Goal: Task Accomplishment & Management: Manage account settings

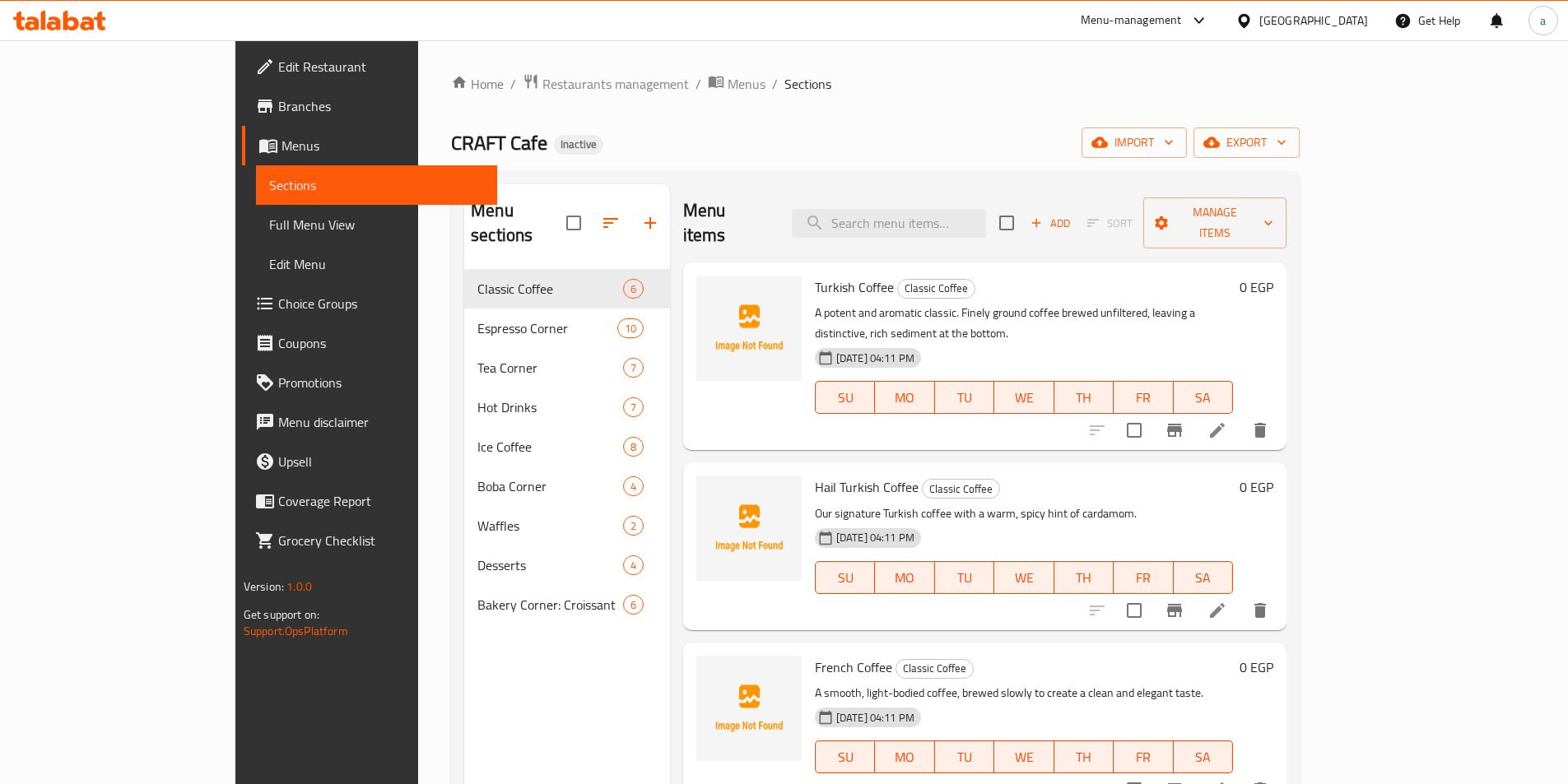
click at [278, 101] on span "Branches" at bounding box center [381, 105] width 206 height 19
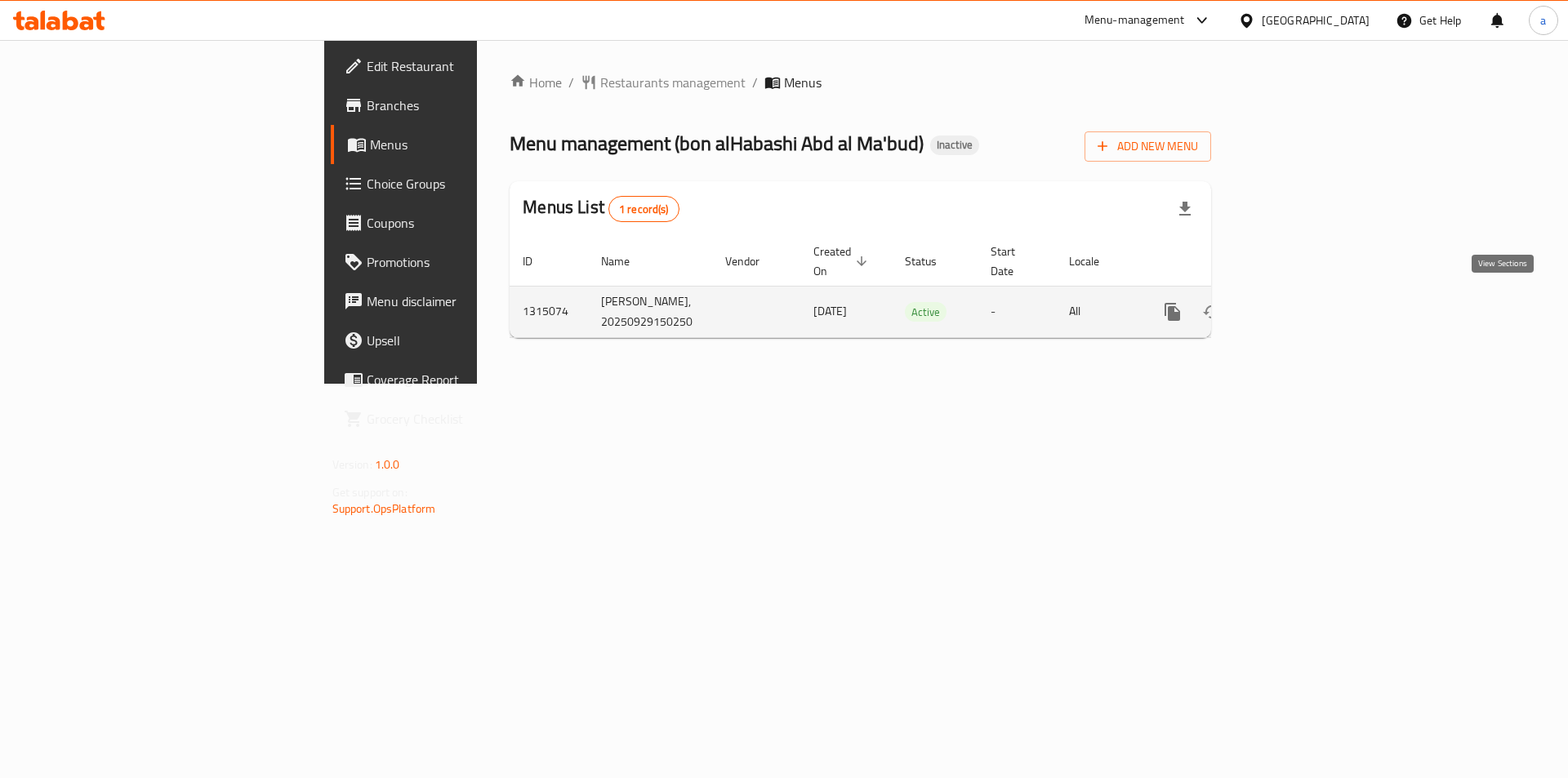
click at [1300, 302] on icon "enhanced table" at bounding box center [1290, 311] width 19 height 19
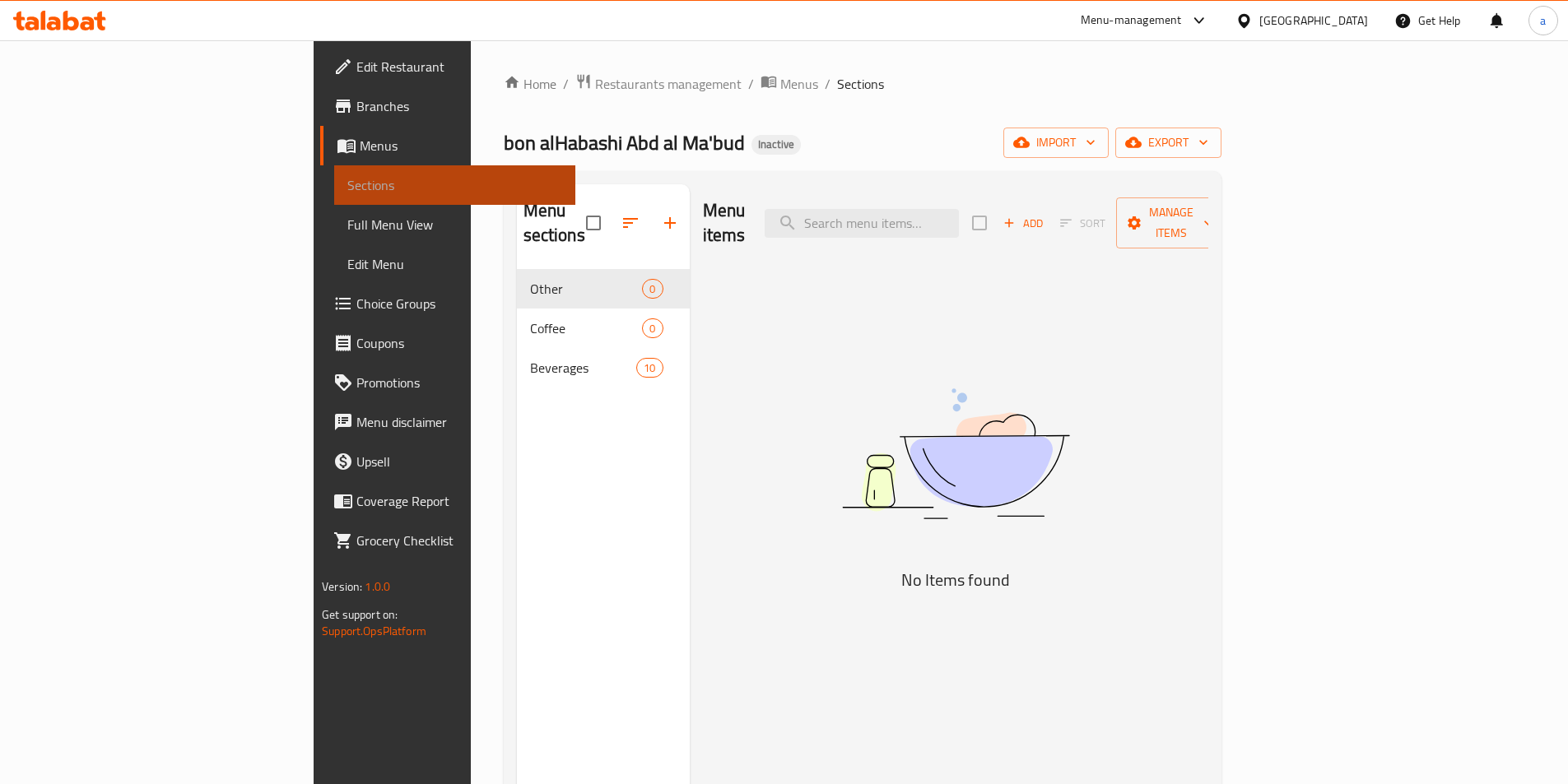
click at [348, 178] on span "Sections" at bounding box center [455, 185] width 215 height 19
click at [320, 164] on link "Menus" at bounding box center [448, 145] width 255 height 40
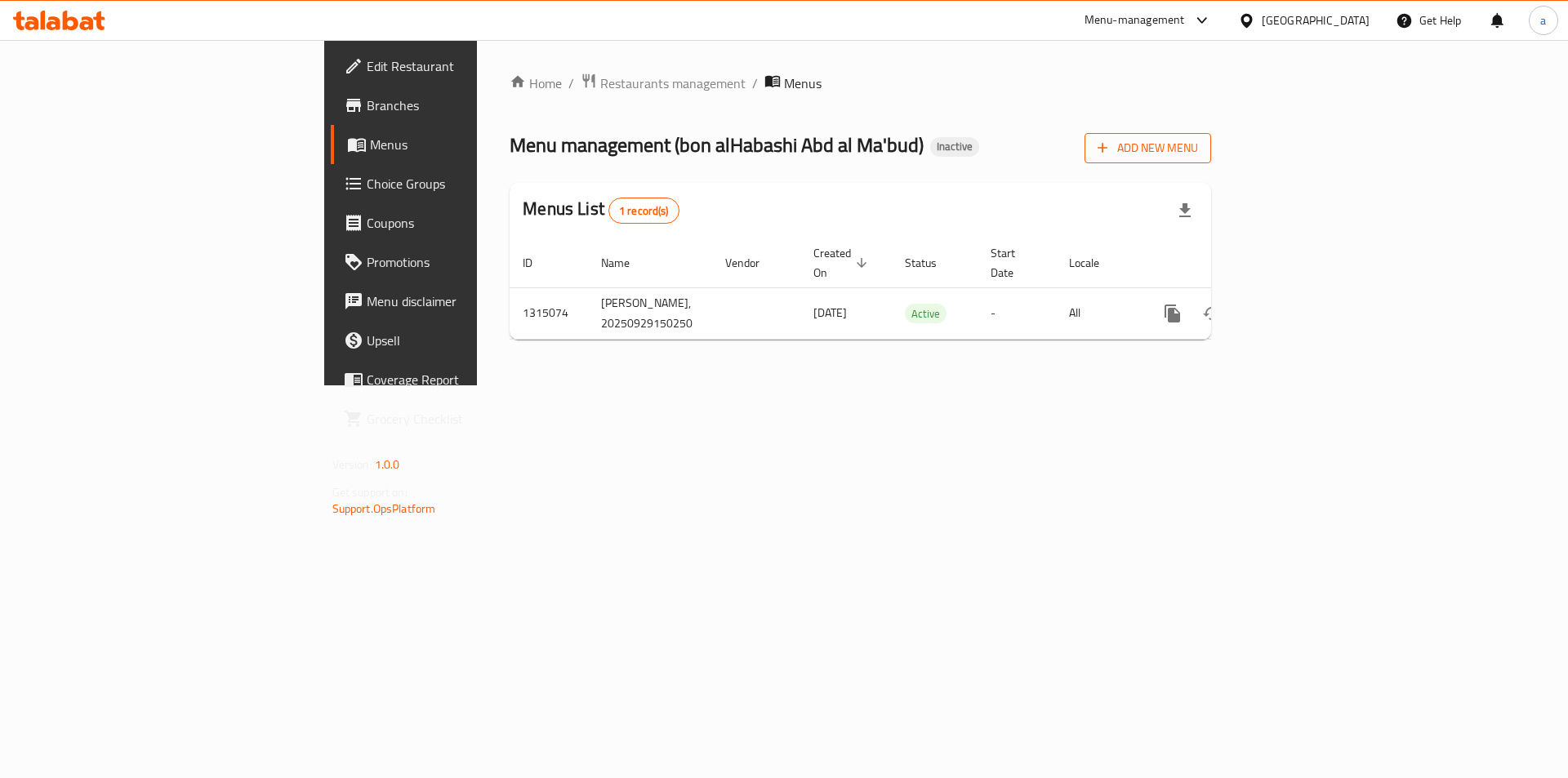
click at [1198, 150] on span "Add New Menu" at bounding box center [1147, 148] width 100 height 20
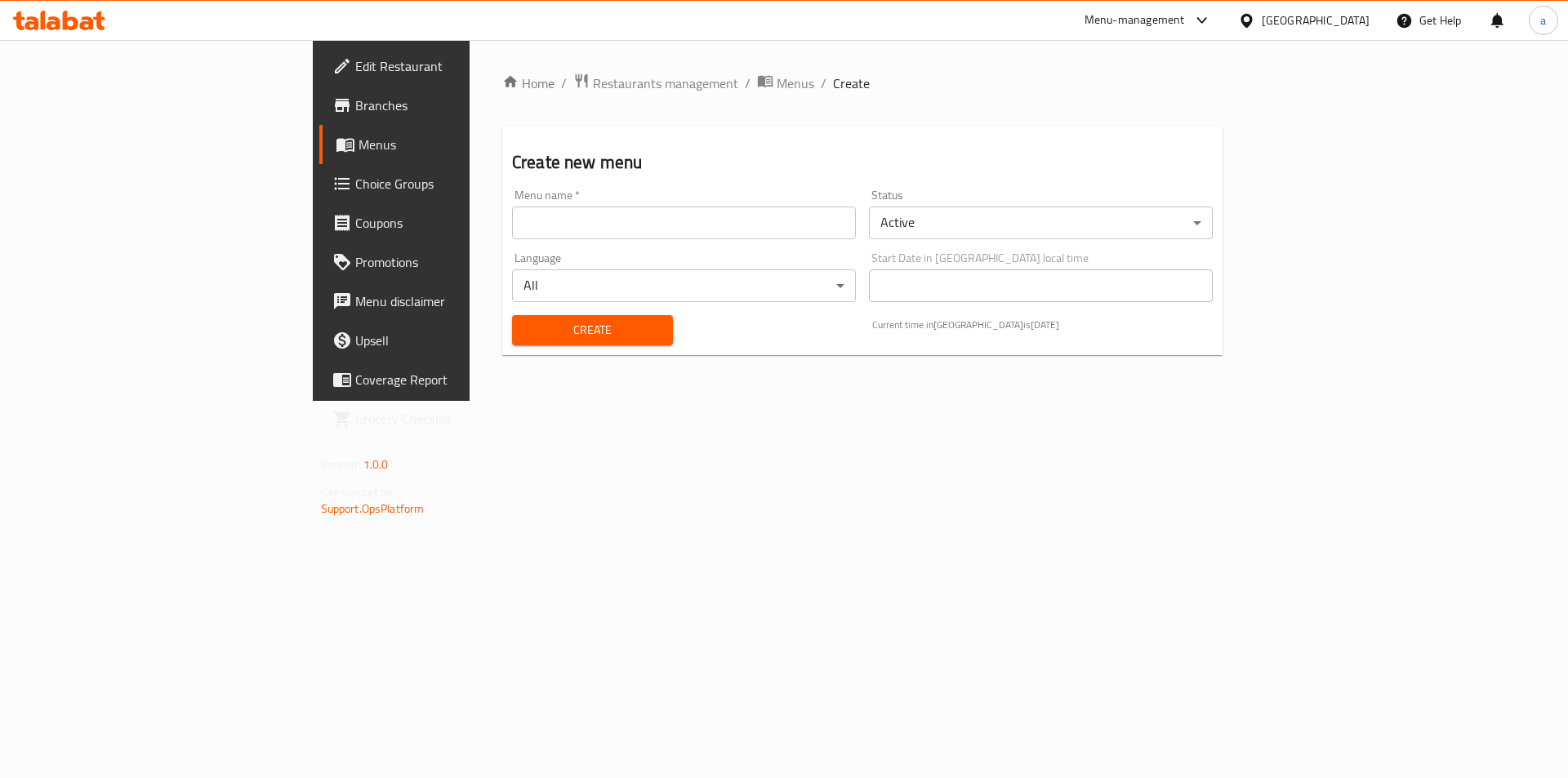
click at [735, 231] on input "text" at bounding box center [684, 223] width 344 height 33
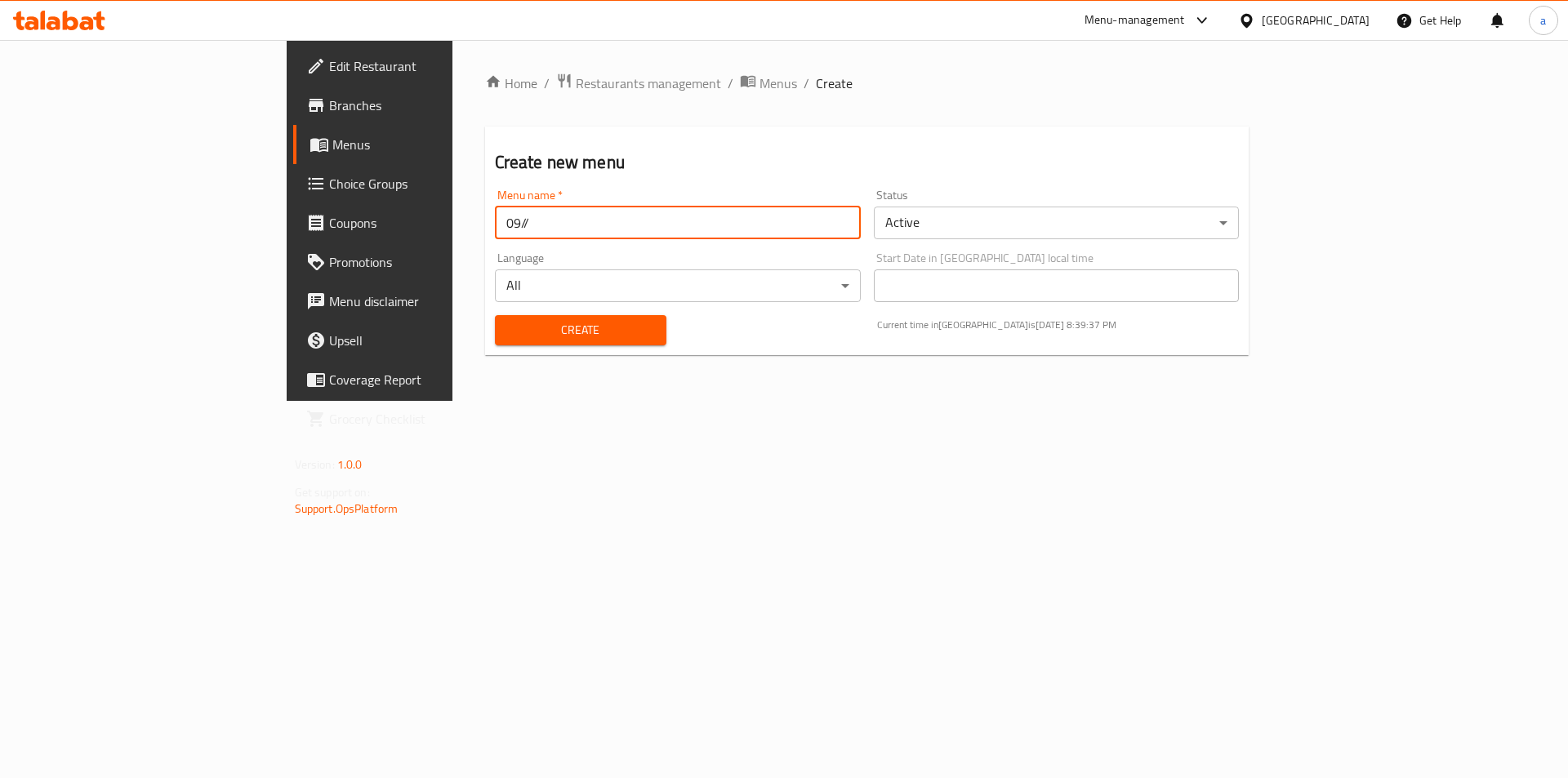
click at [606, 228] on input "09//" at bounding box center [677, 223] width 366 height 33
click at [606, 228] on input "09/" at bounding box center [677, 223] width 366 height 33
click at [508, 215] on input "09/" at bounding box center [677, 223] width 366 height 33
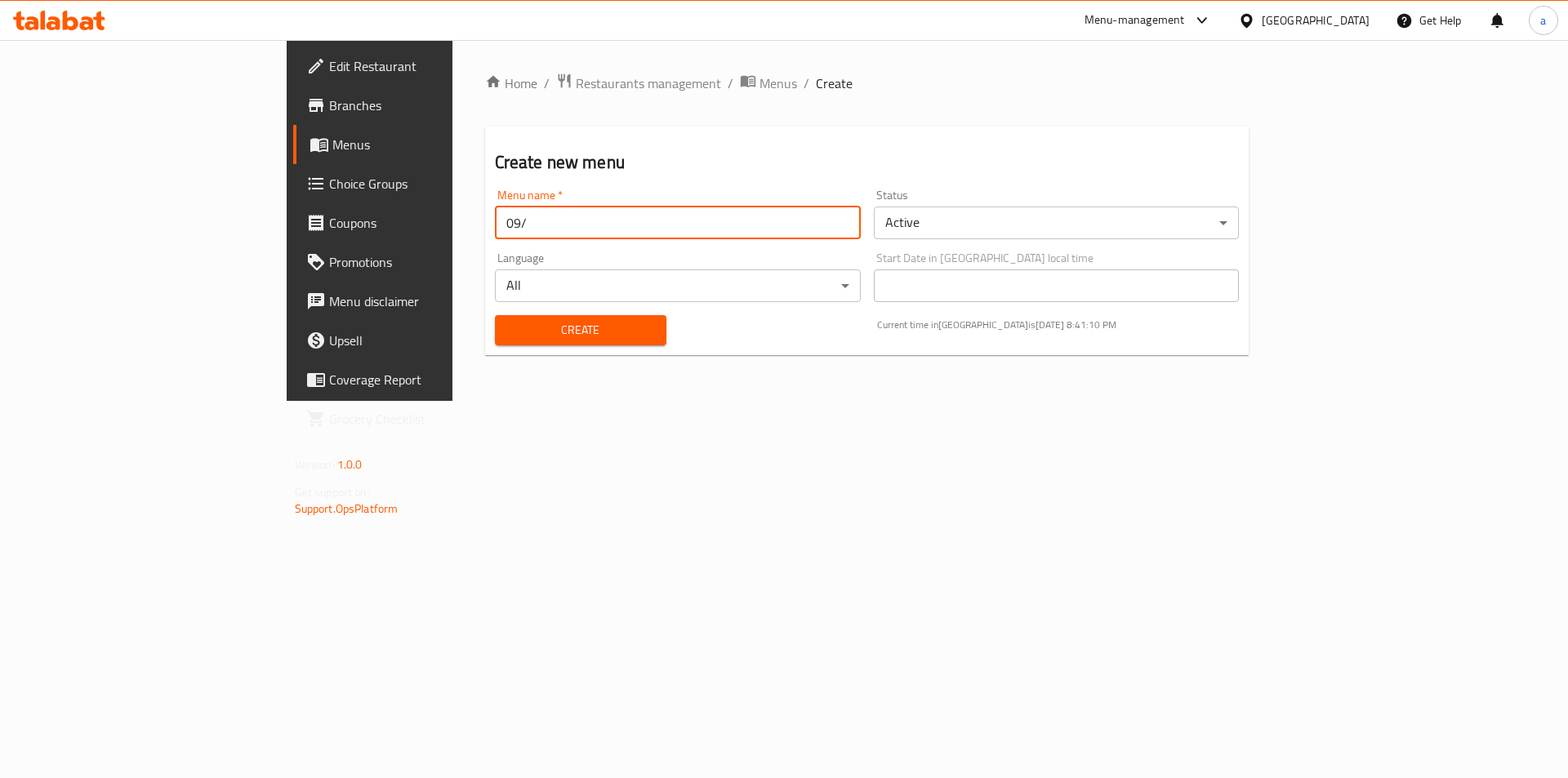
click at [495, 210] on input "09/" at bounding box center [677, 223] width 366 height 33
type input "[DATE]"
click at [508, 331] on span "Create" at bounding box center [581, 330] width 145 height 20
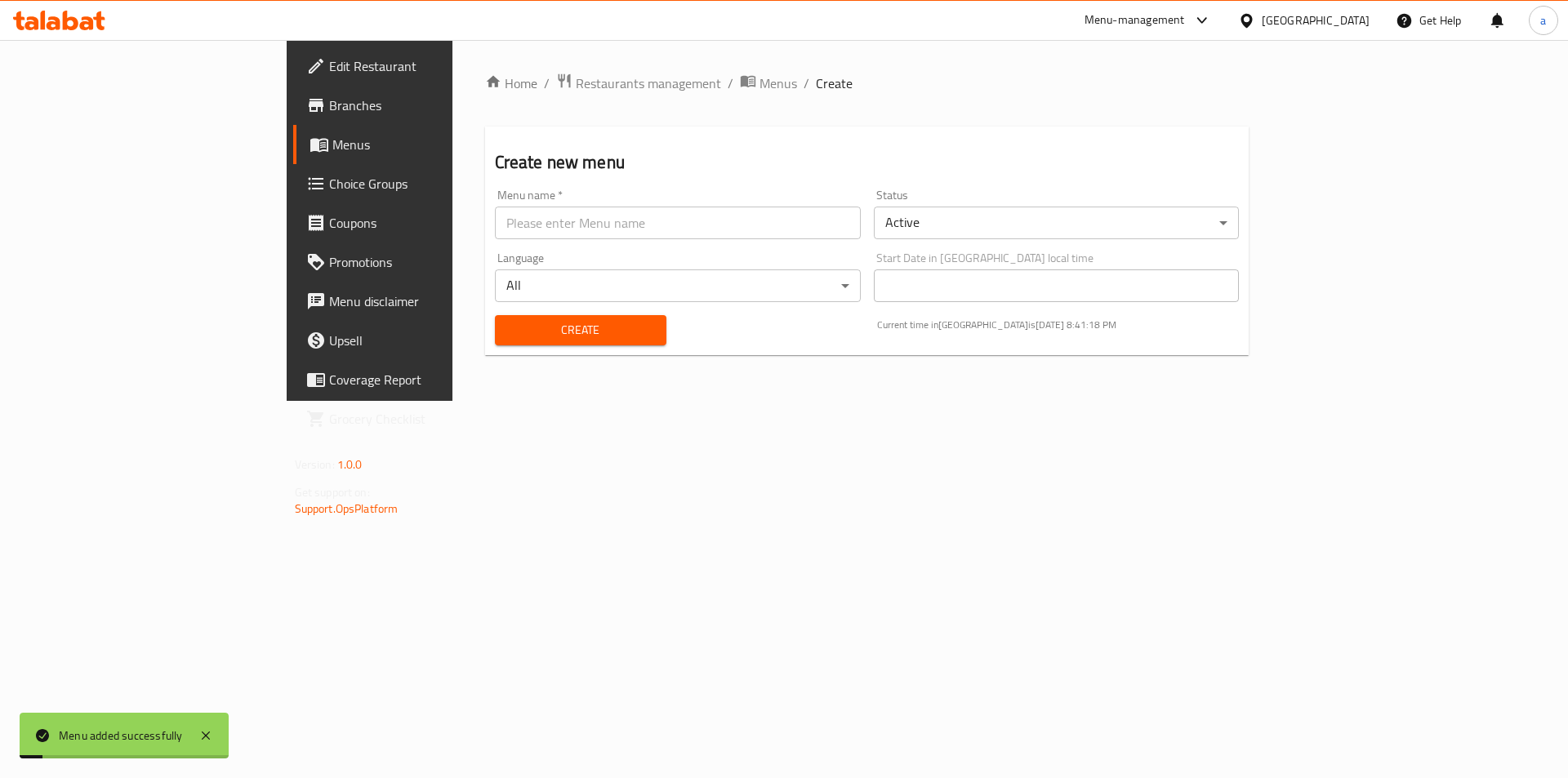
click at [294, 124] on link "Branches" at bounding box center [421, 105] width 256 height 39
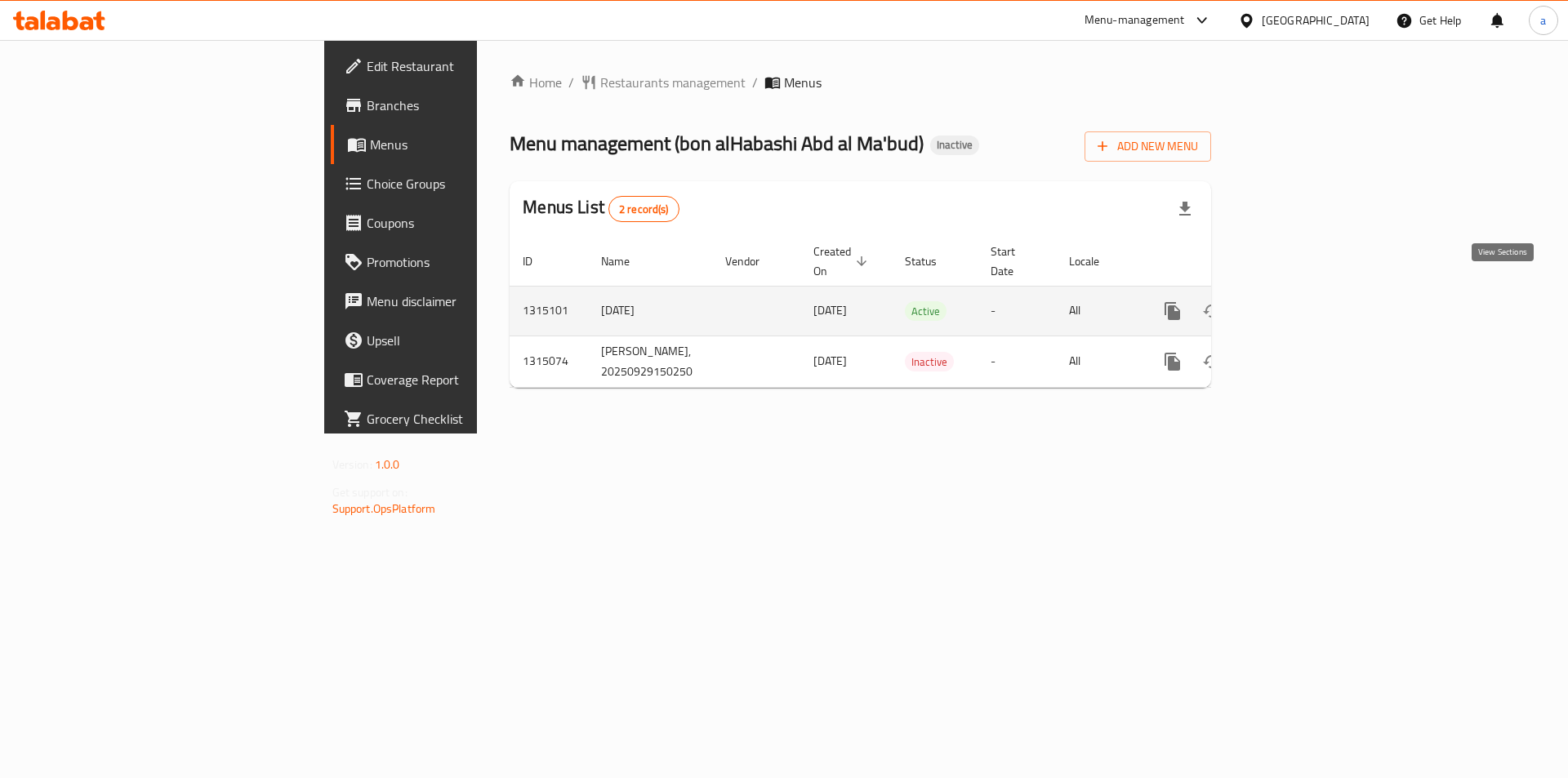
click at [1300, 301] on icon "enhanced table" at bounding box center [1290, 310] width 19 height 19
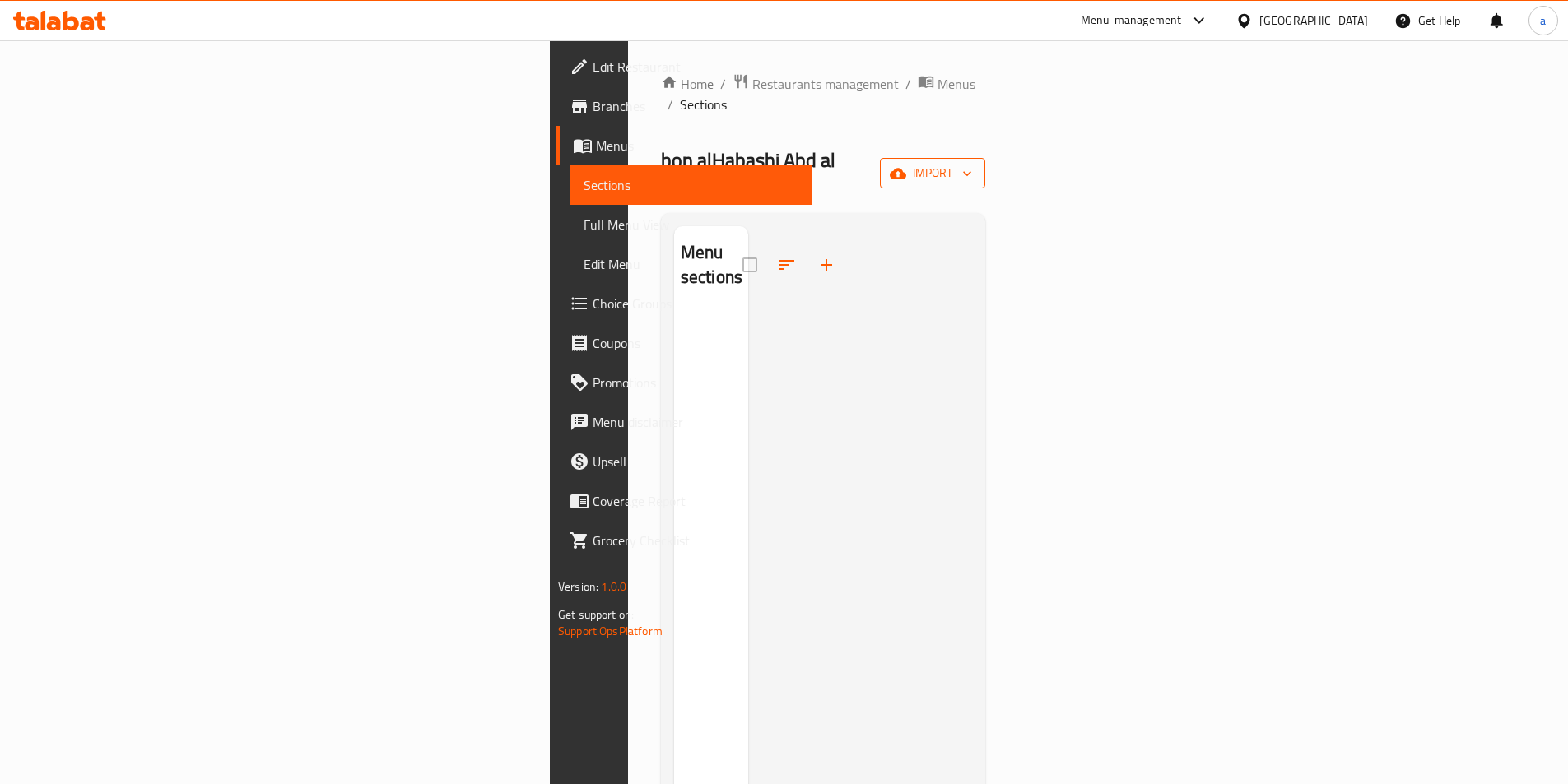
click at [972, 163] on span "import" at bounding box center [932, 173] width 79 height 20
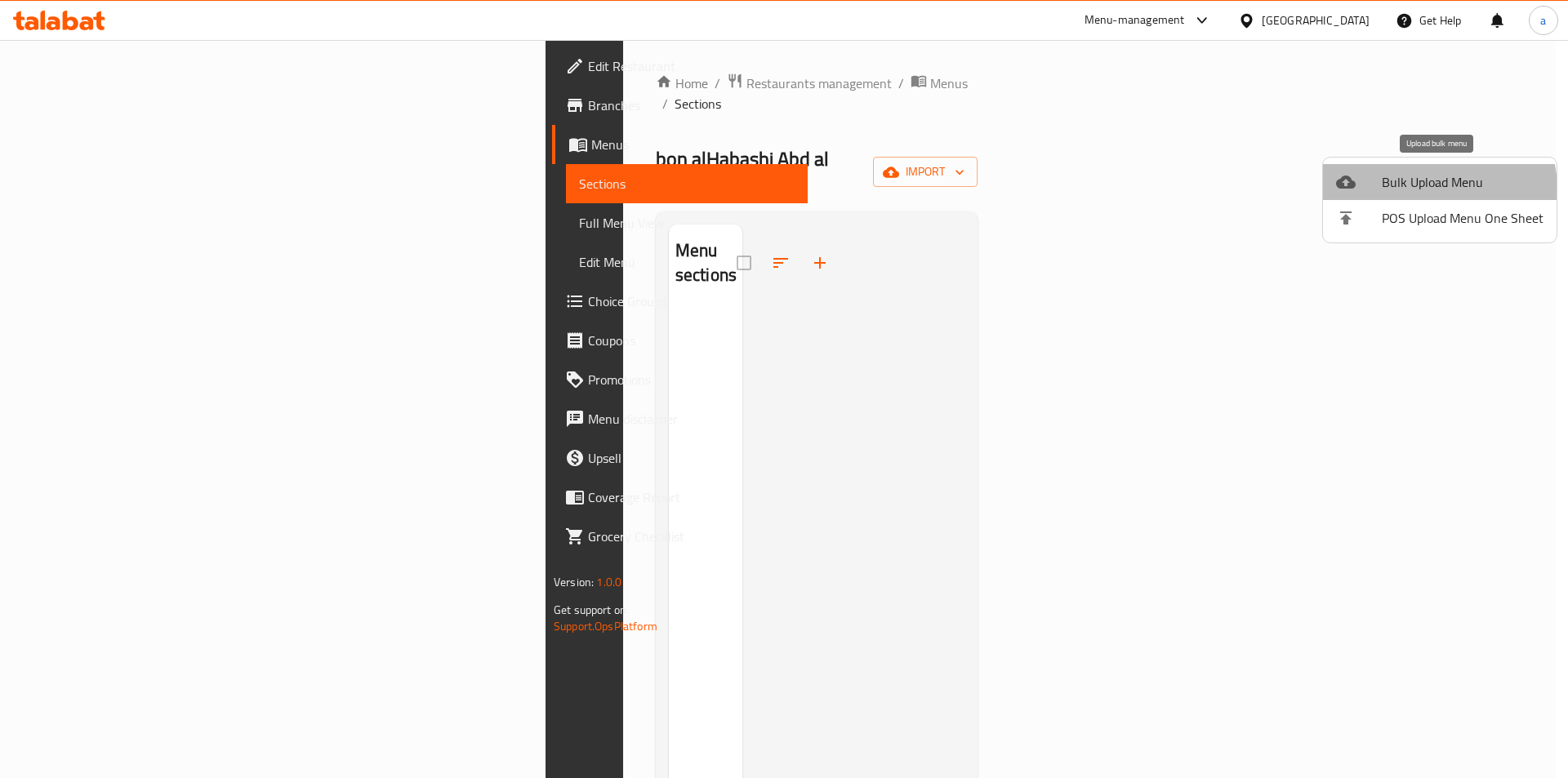
click at [1438, 189] on span "Bulk Upload Menu" at bounding box center [1462, 182] width 161 height 19
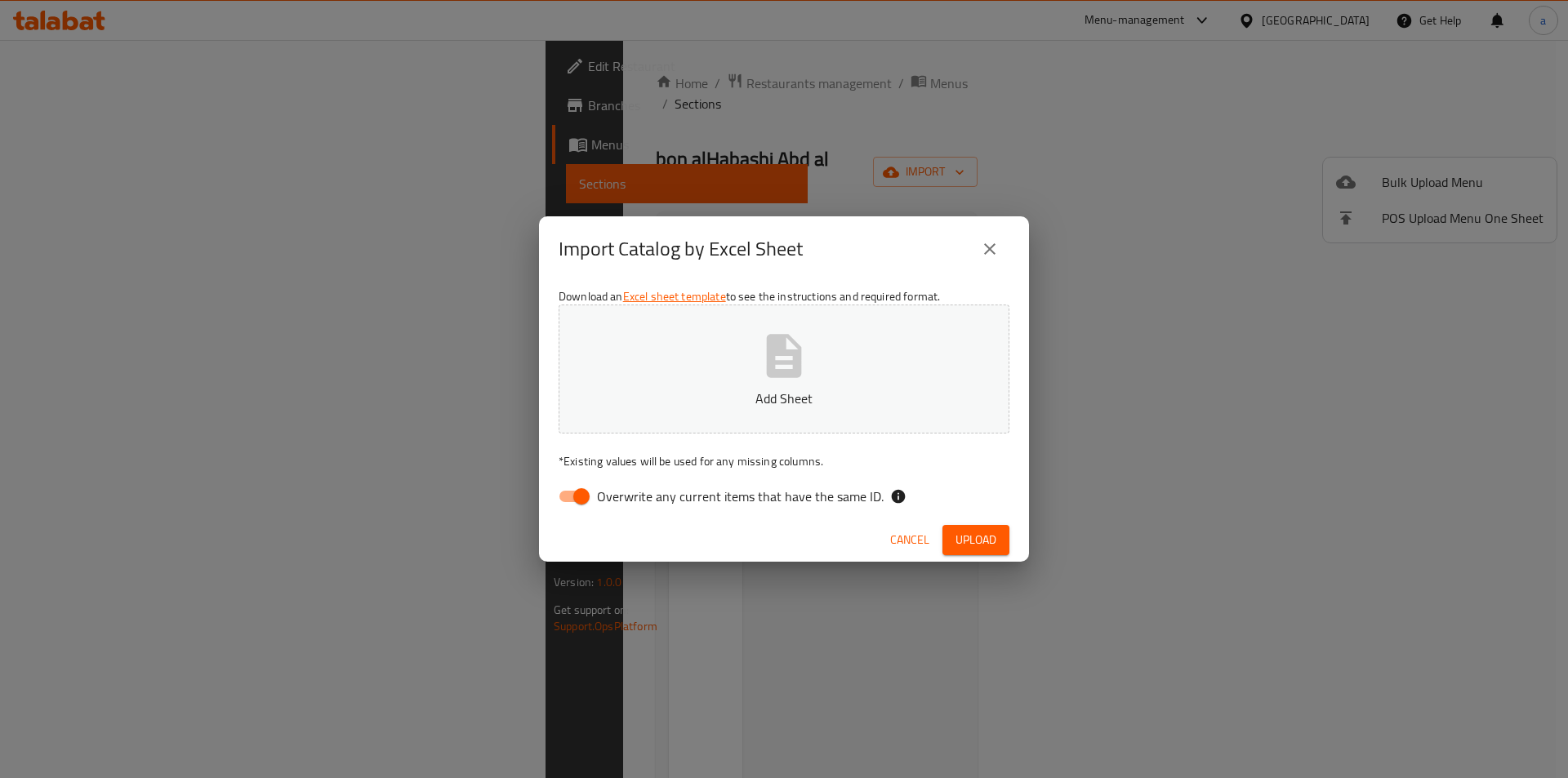
drag, startPoint x: 550, startPoint y: 507, endPoint x: 722, endPoint y: 434, distance: 186.9
click at [550, 505] on input "Overwrite any current items that have the same ID." at bounding box center [581, 496] width 93 height 31
checkbox input "false"
click at [753, 416] on button "Add Sheet" at bounding box center [784, 369] width 450 height 129
click at [1014, 541] on div "Cancel Upload" at bounding box center [784, 539] width 490 height 43
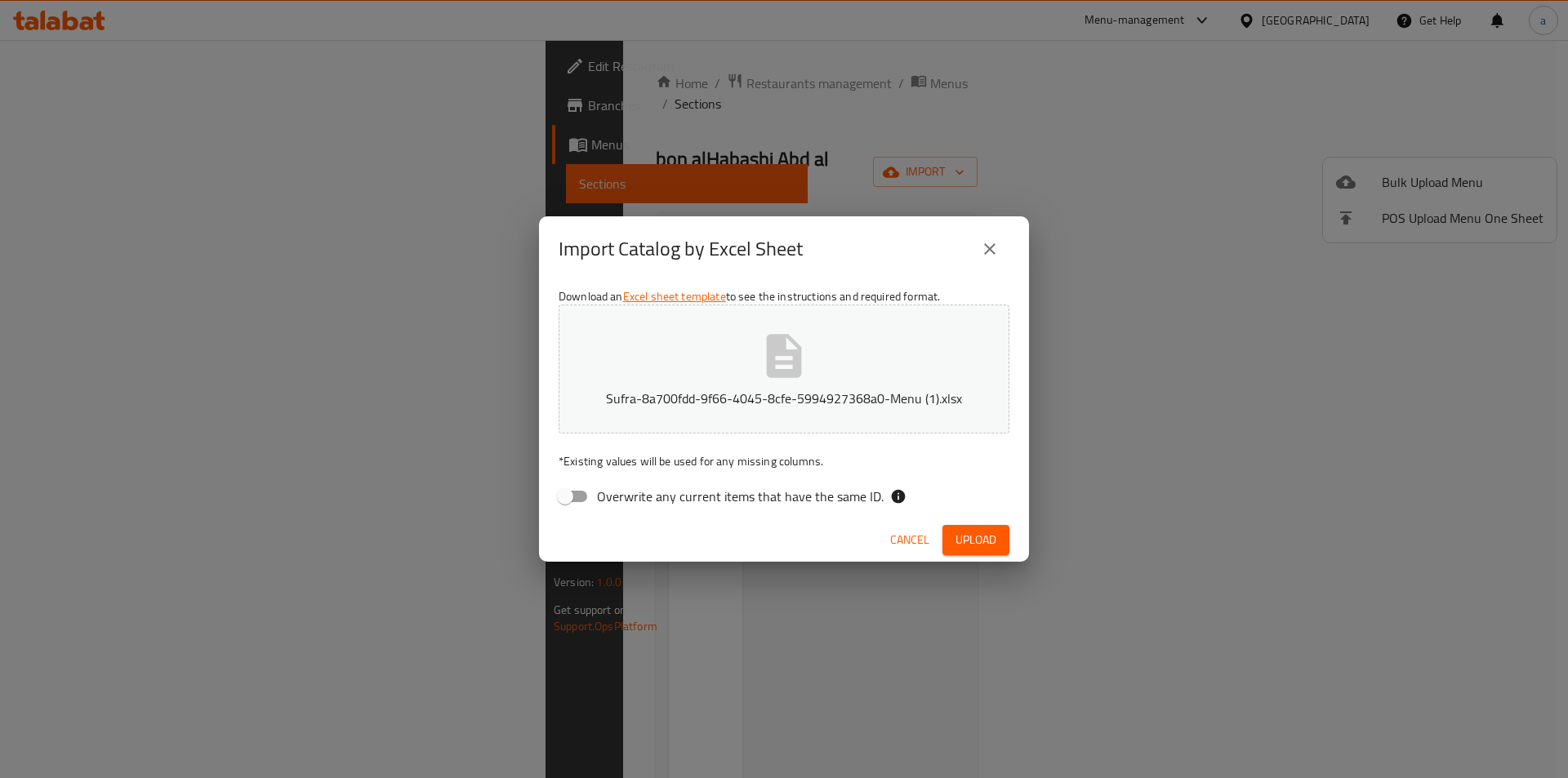
click at [985, 542] on span "Upload" at bounding box center [975, 540] width 41 height 20
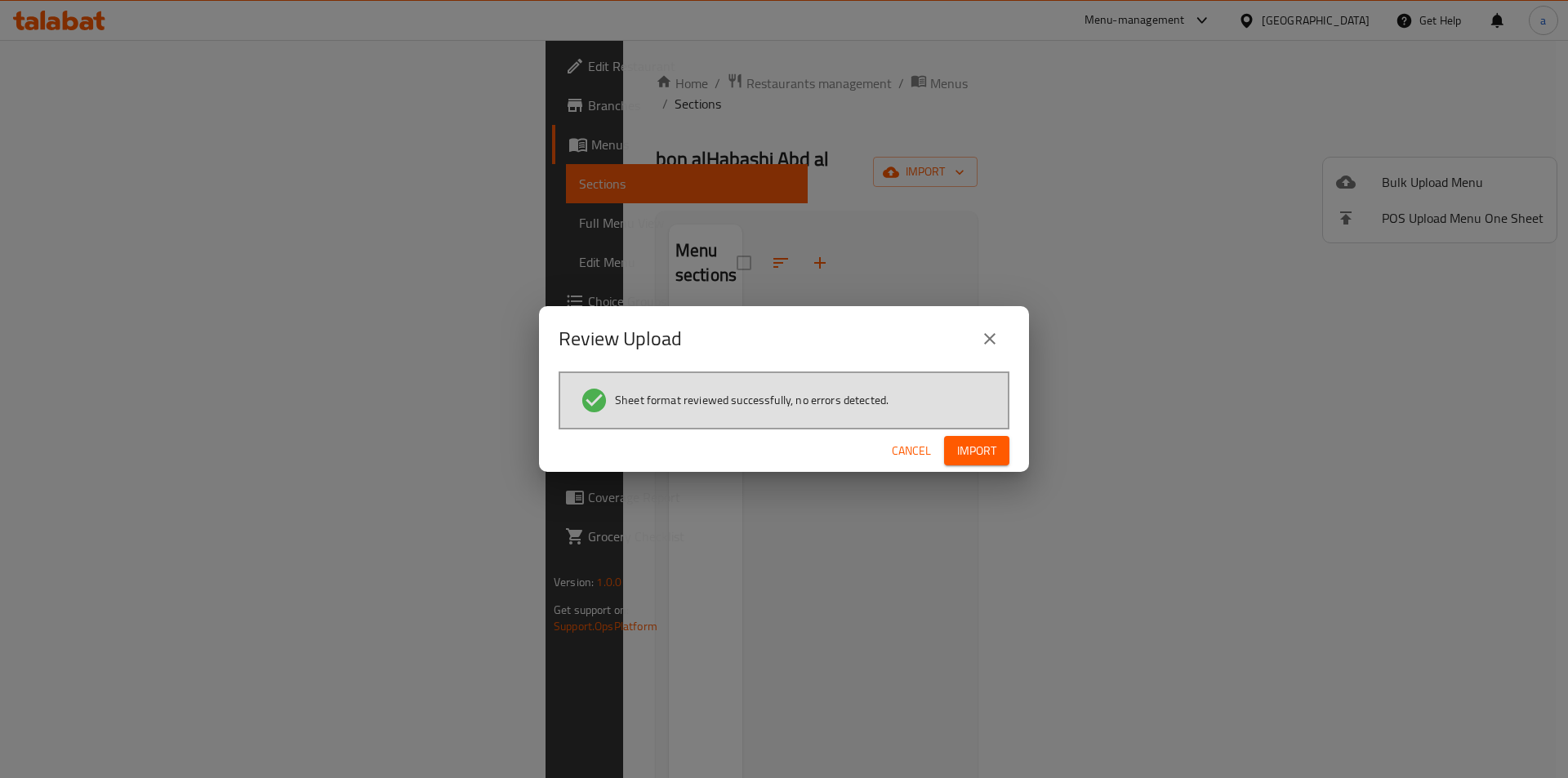
click at [968, 434] on div "Cancel Import" at bounding box center [784, 450] width 490 height 43
click at [966, 441] on span "Import" at bounding box center [976, 451] width 39 height 20
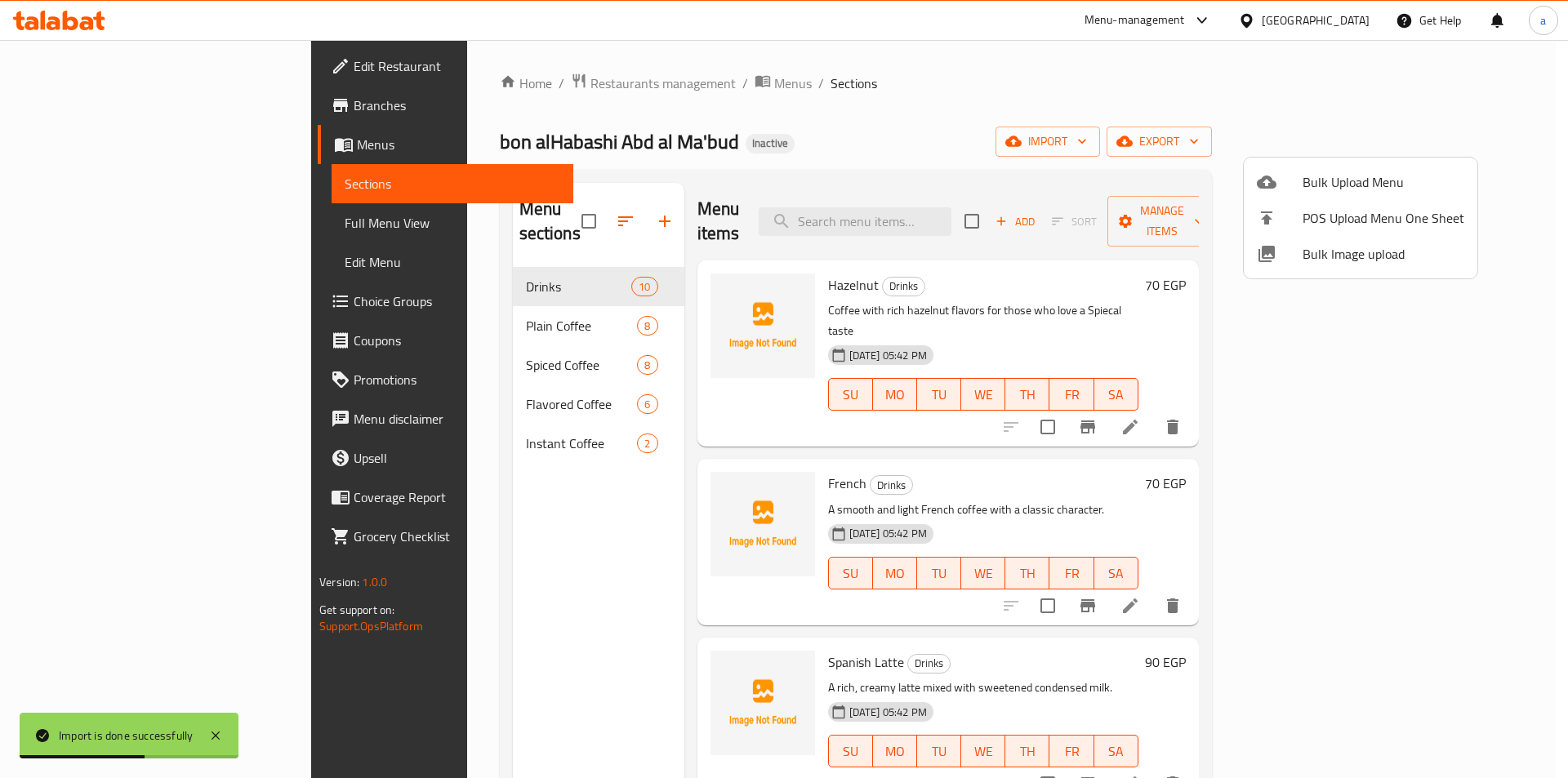
click at [139, 226] on div at bounding box center [784, 389] width 1568 height 778
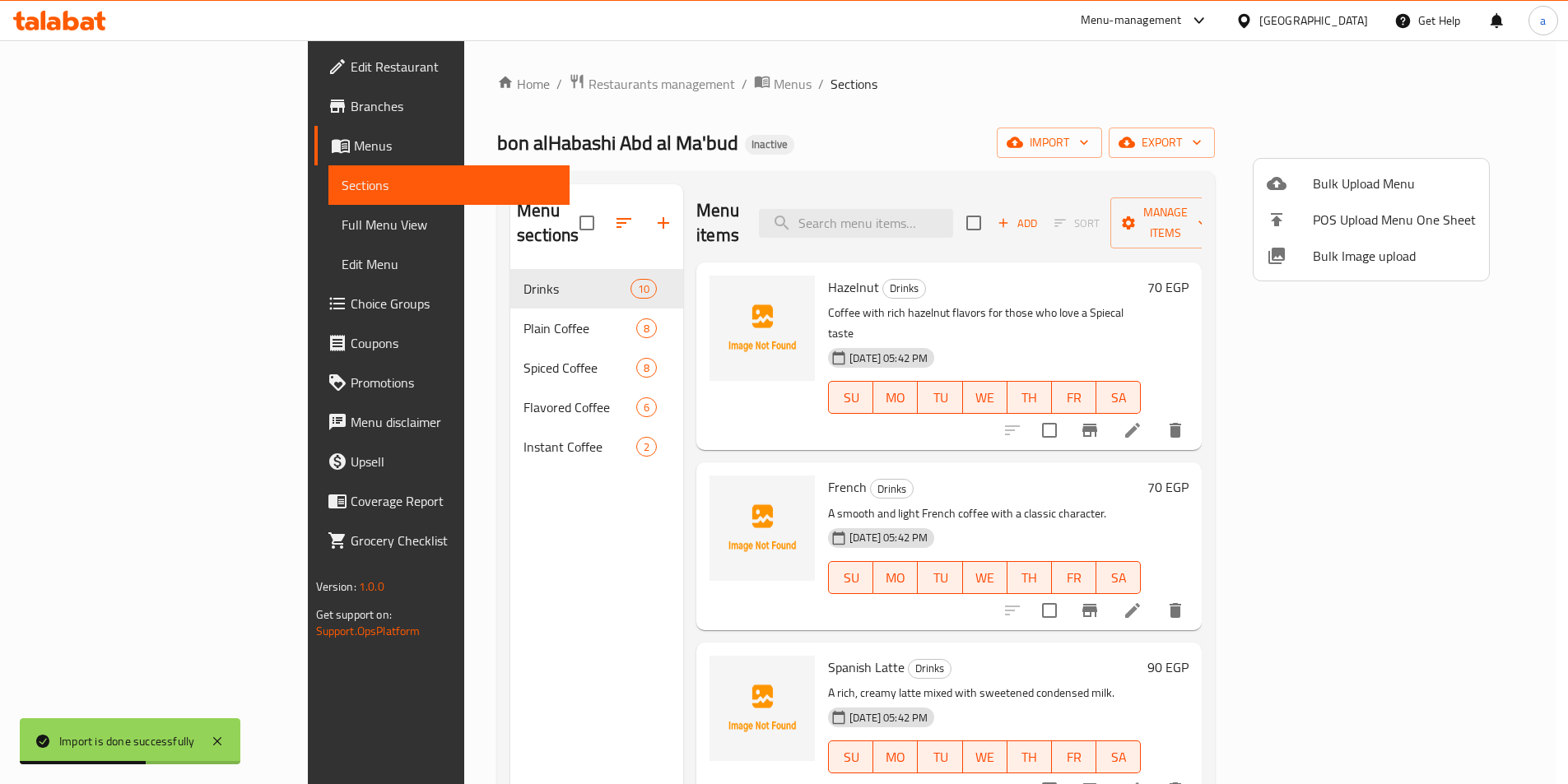
click at [341, 227] on span "Full Menu View" at bounding box center [449, 224] width 215 height 19
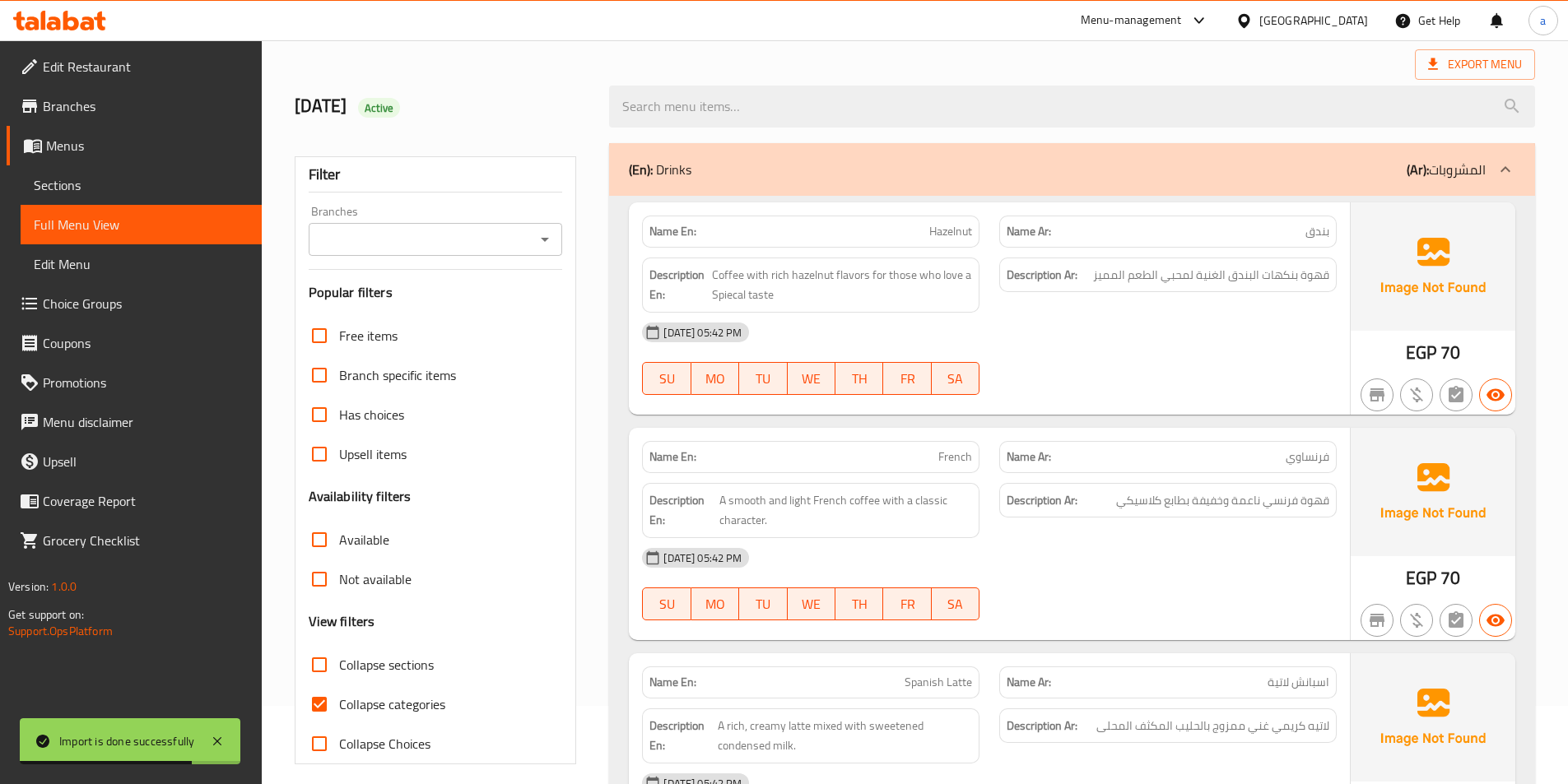
scroll to position [165, 0]
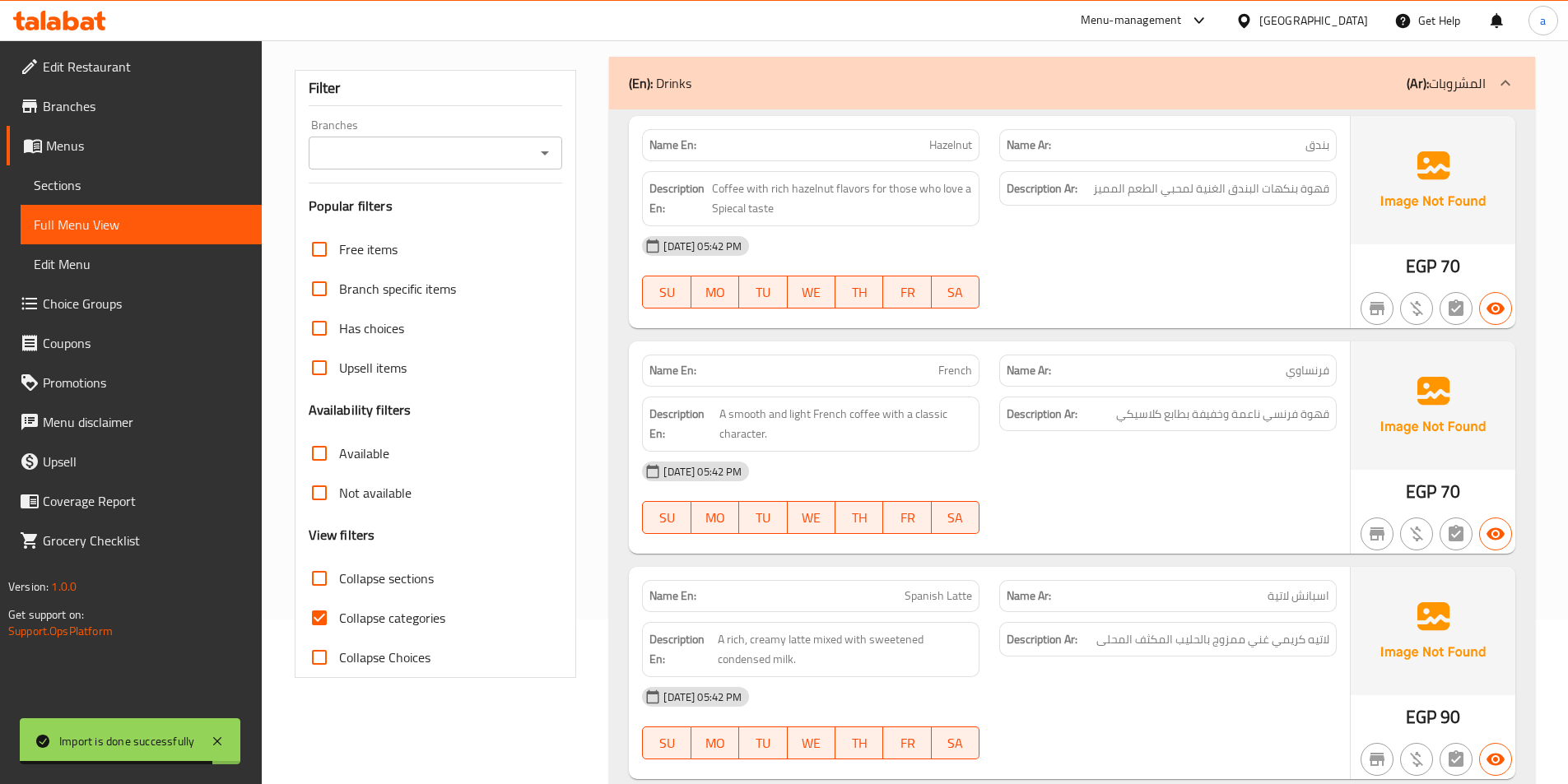
click at [385, 617] on span "Collapse categories" at bounding box center [392, 618] width 106 height 19
click at [340, 617] on input "Collapse categories" at bounding box center [319, 618] width 40 height 40
checkbox input "false"
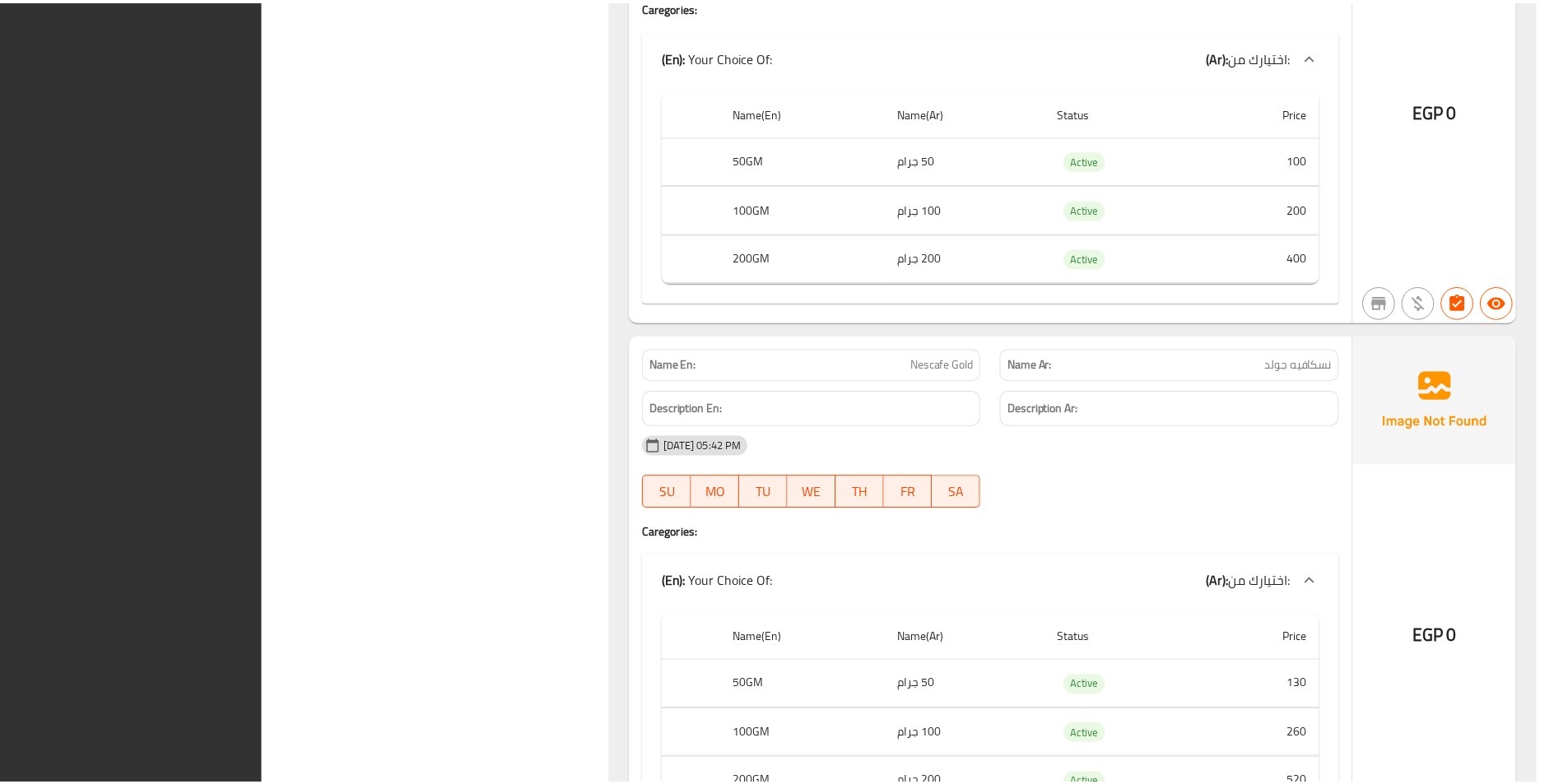
scroll to position [13743, 0]
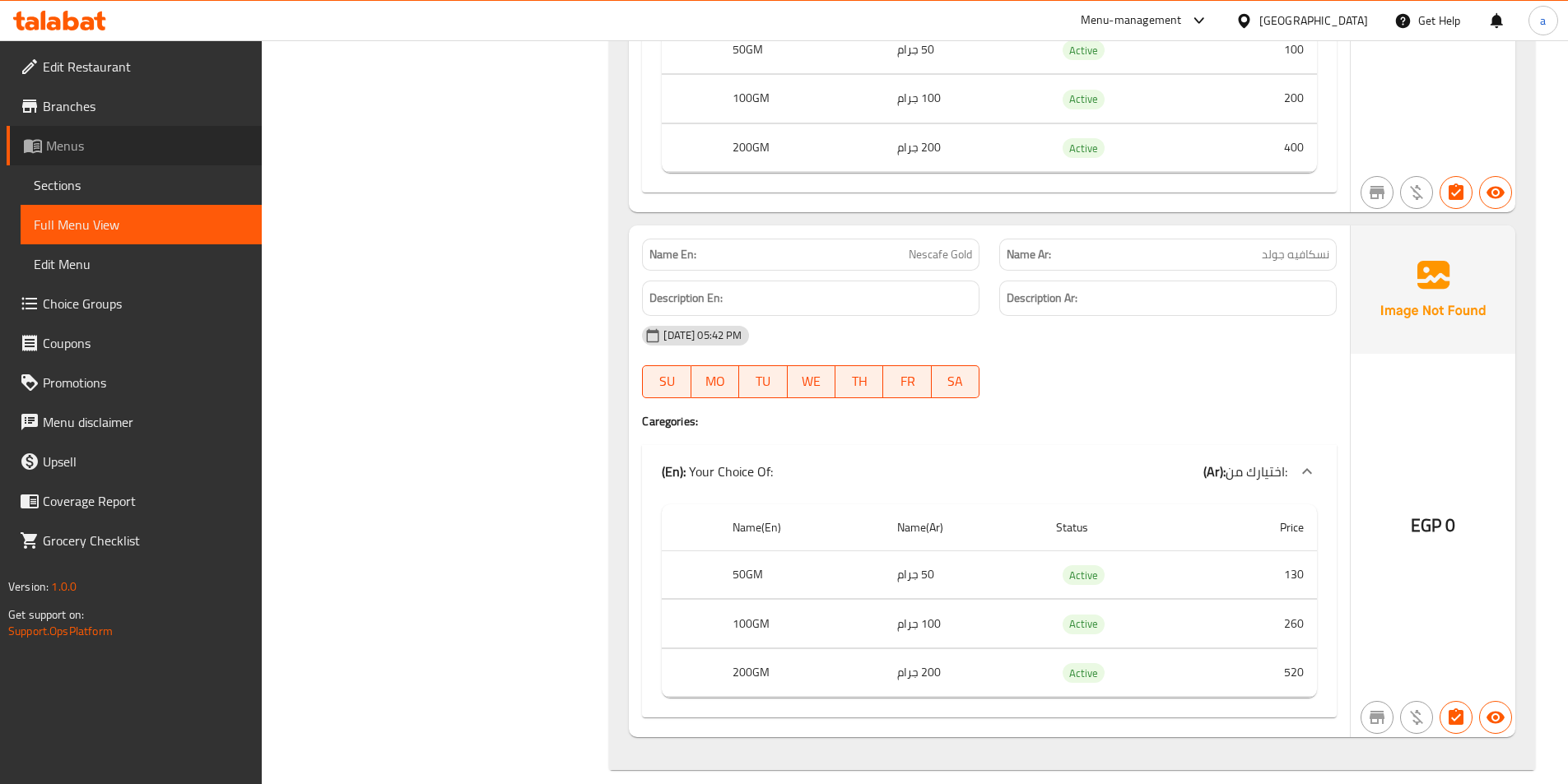
click at [142, 149] on span "Menus" at bounding box center [147, 145] width 203 height 19
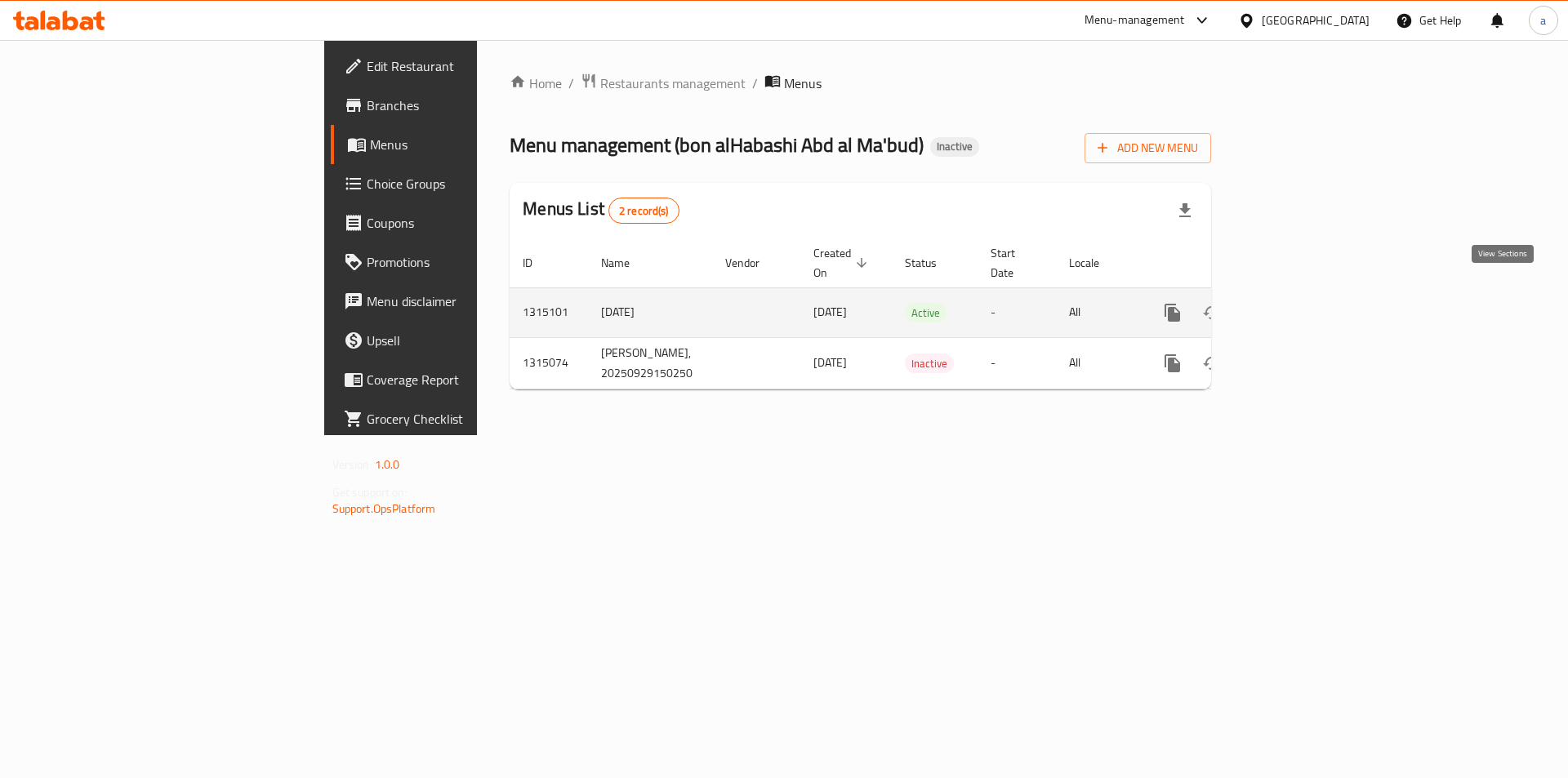
click at [1300, 303] on icon "enhanced table" at bounding box center [1290, 312] width 19 height 19
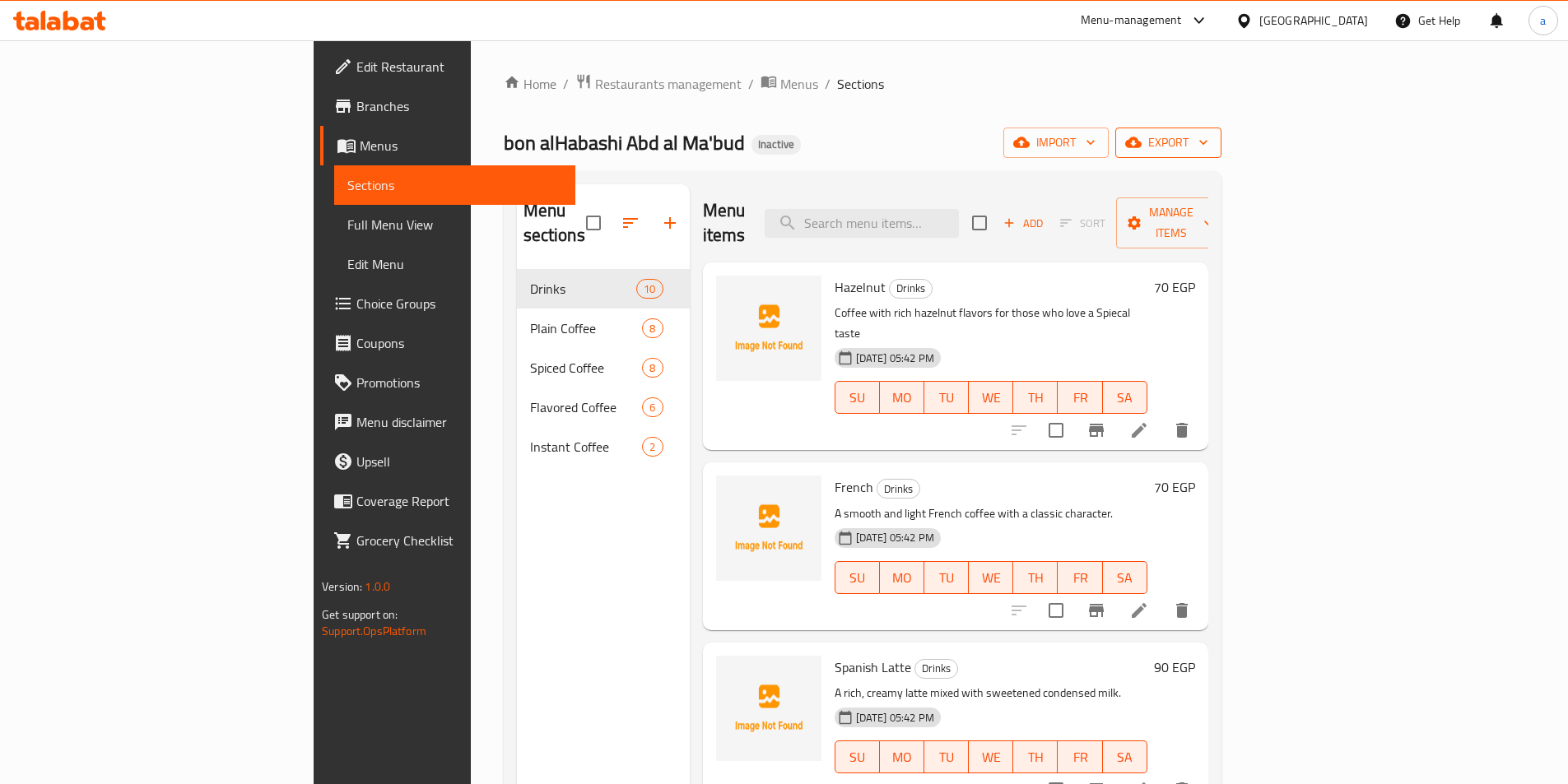
click at [1209, 144] on span "export" at bounding box center [1168, 142] width 80 height 20
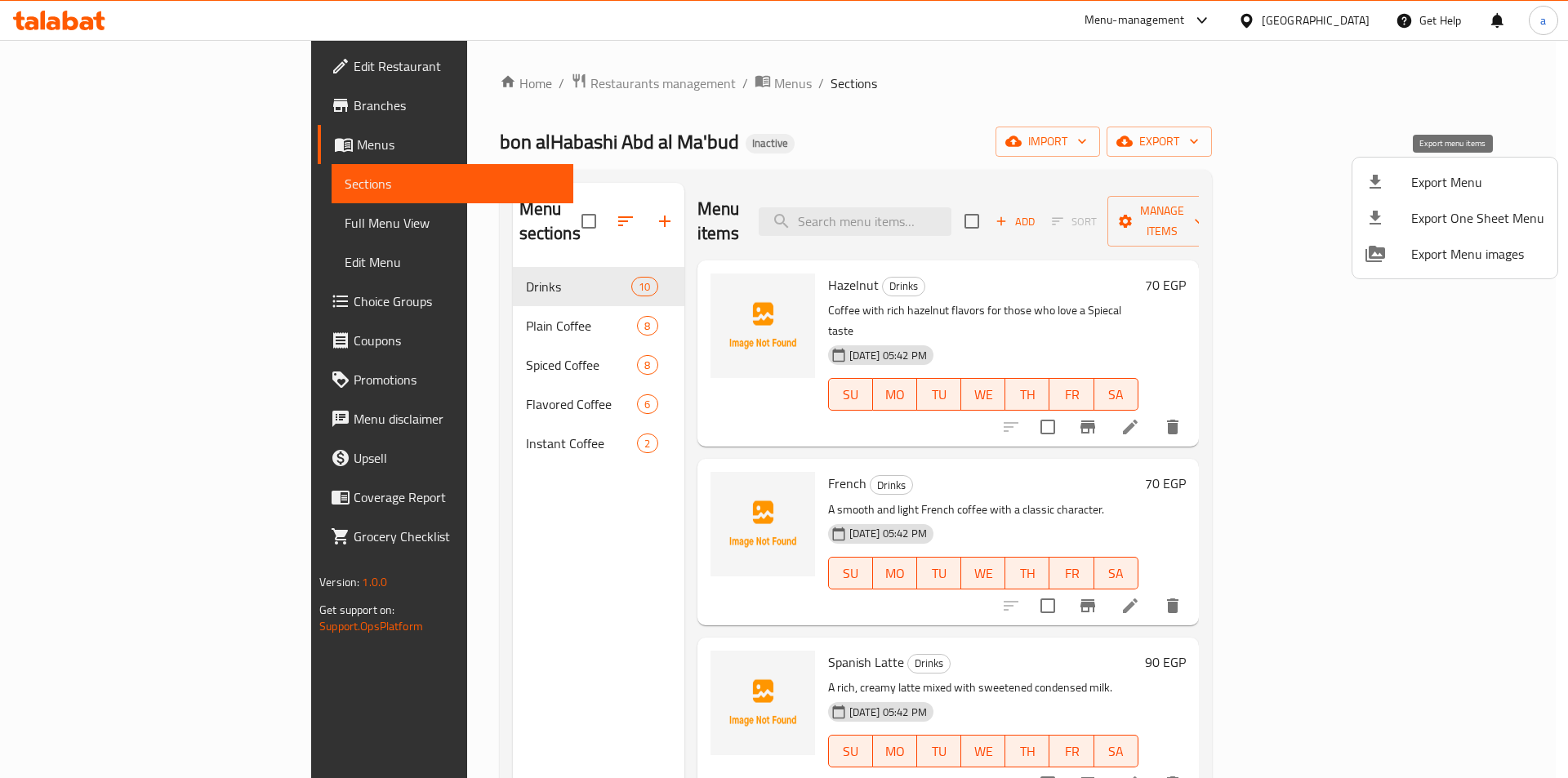
click at [1435, 178] on span "Export Menu" at bounding box center [1477, 182] width 133 height 19
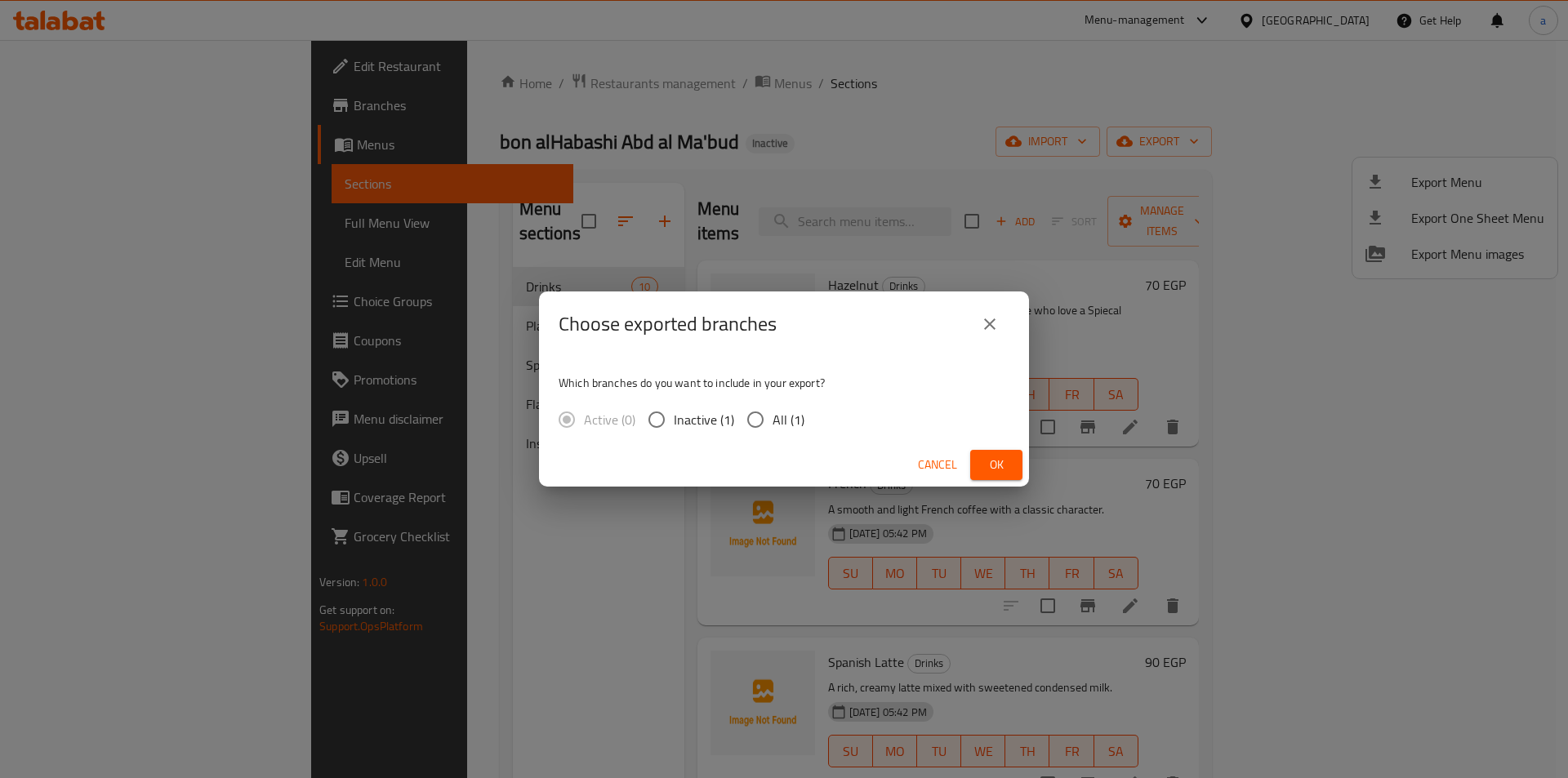
click at [775, 410] on span "All (1)" at bounding box center [788, 419] width 32 height 19
click at [773, 409] on input "All (1)" at bounding box center [755, 419] width 34 height 34
radio input "true"
click at [993, 458] on span "Ok" at bounding box center [996, 465] width 26 height 20
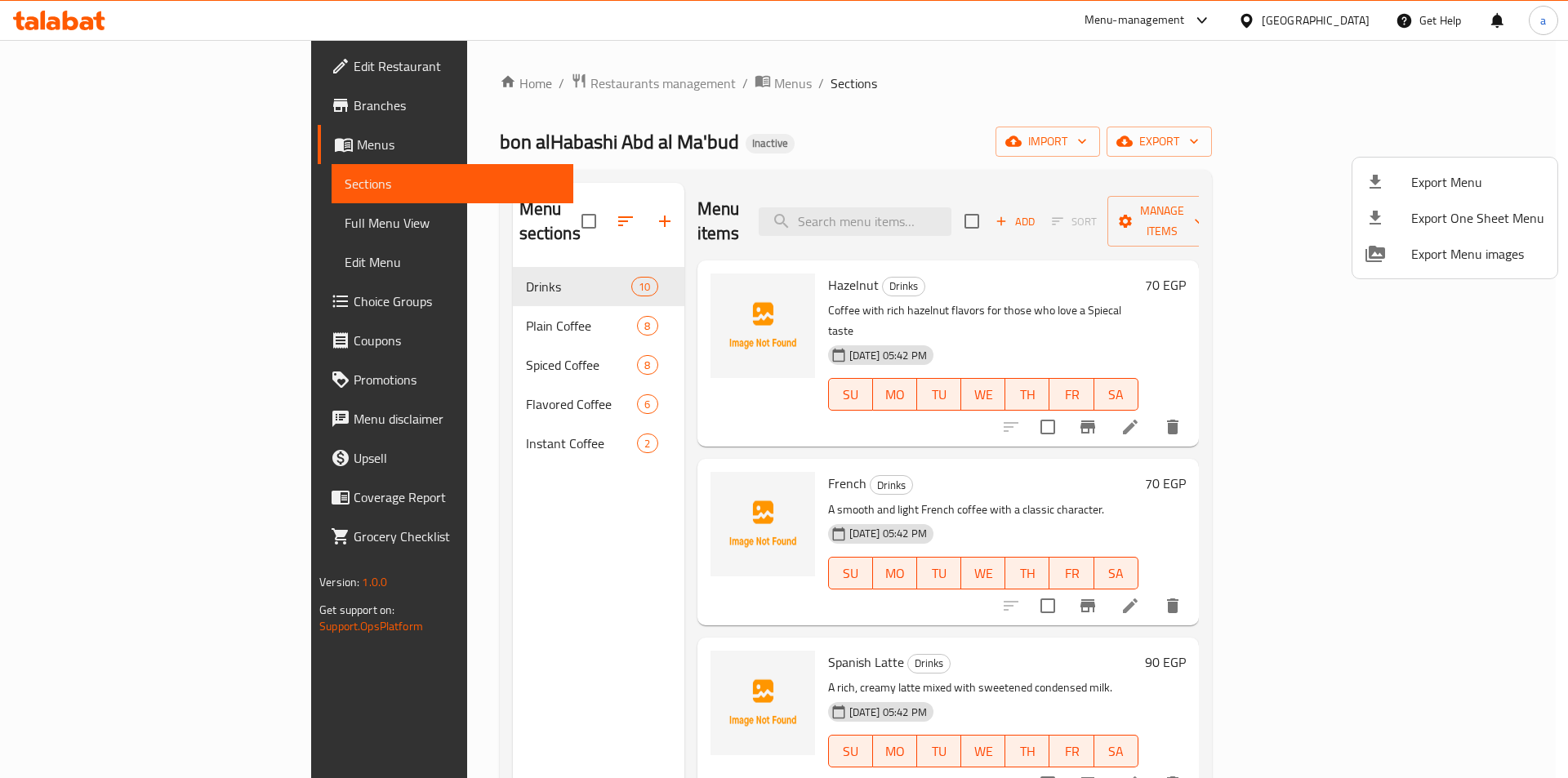
drag, startPoint x: 1505, startPoint y: 401, endPoint x: 1504, endPoint y: 464, distance: 63.0
click at [1506, 403] on div at bounding box center [784, 389] width 1568 height 778
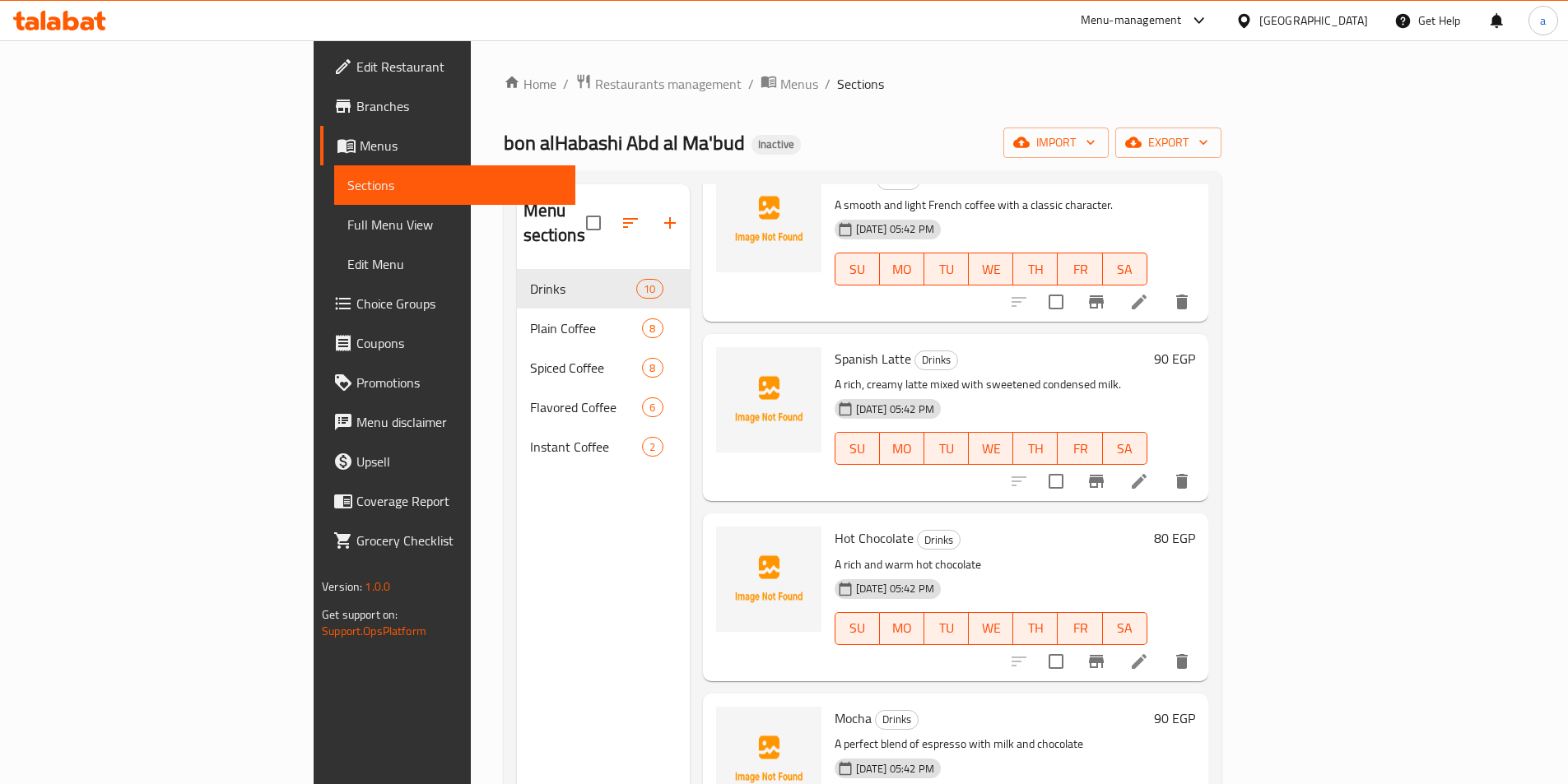
scroll to position [321, 0]
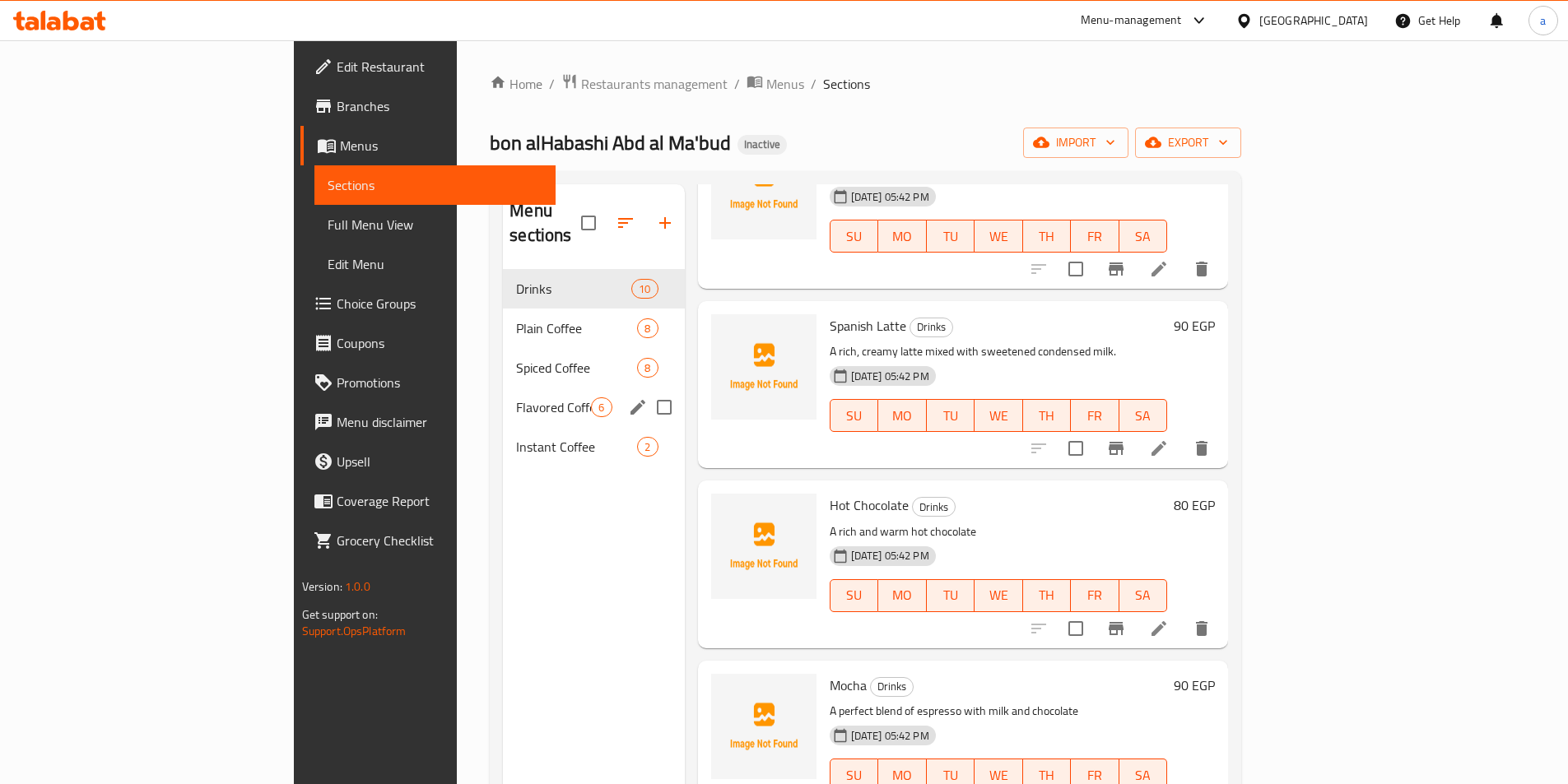
click at [503, 399] on div "Flavored Coffee 6" at bounding box center [594, 407] width 181 height 40
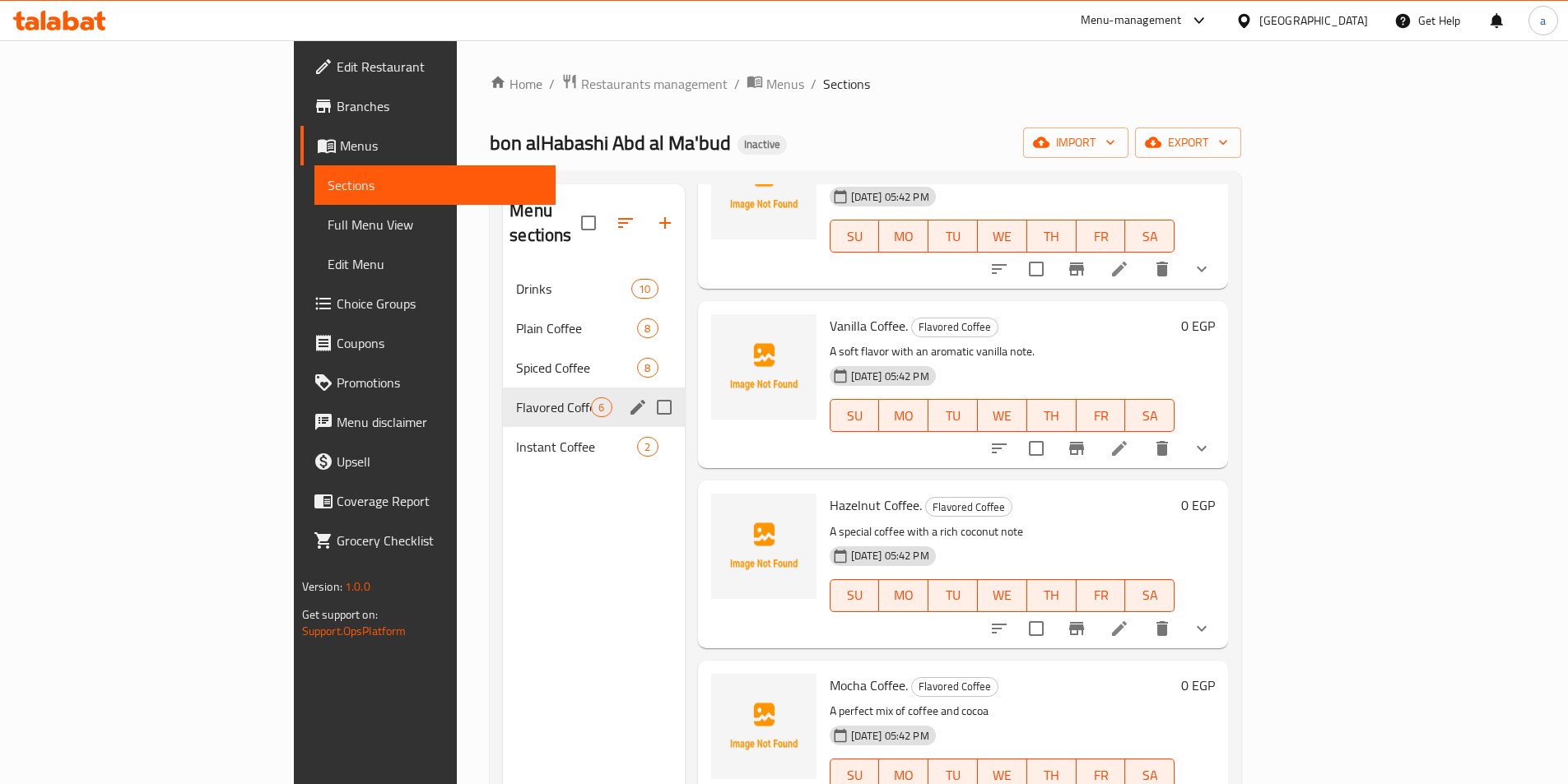
scroll to position [311, 0]
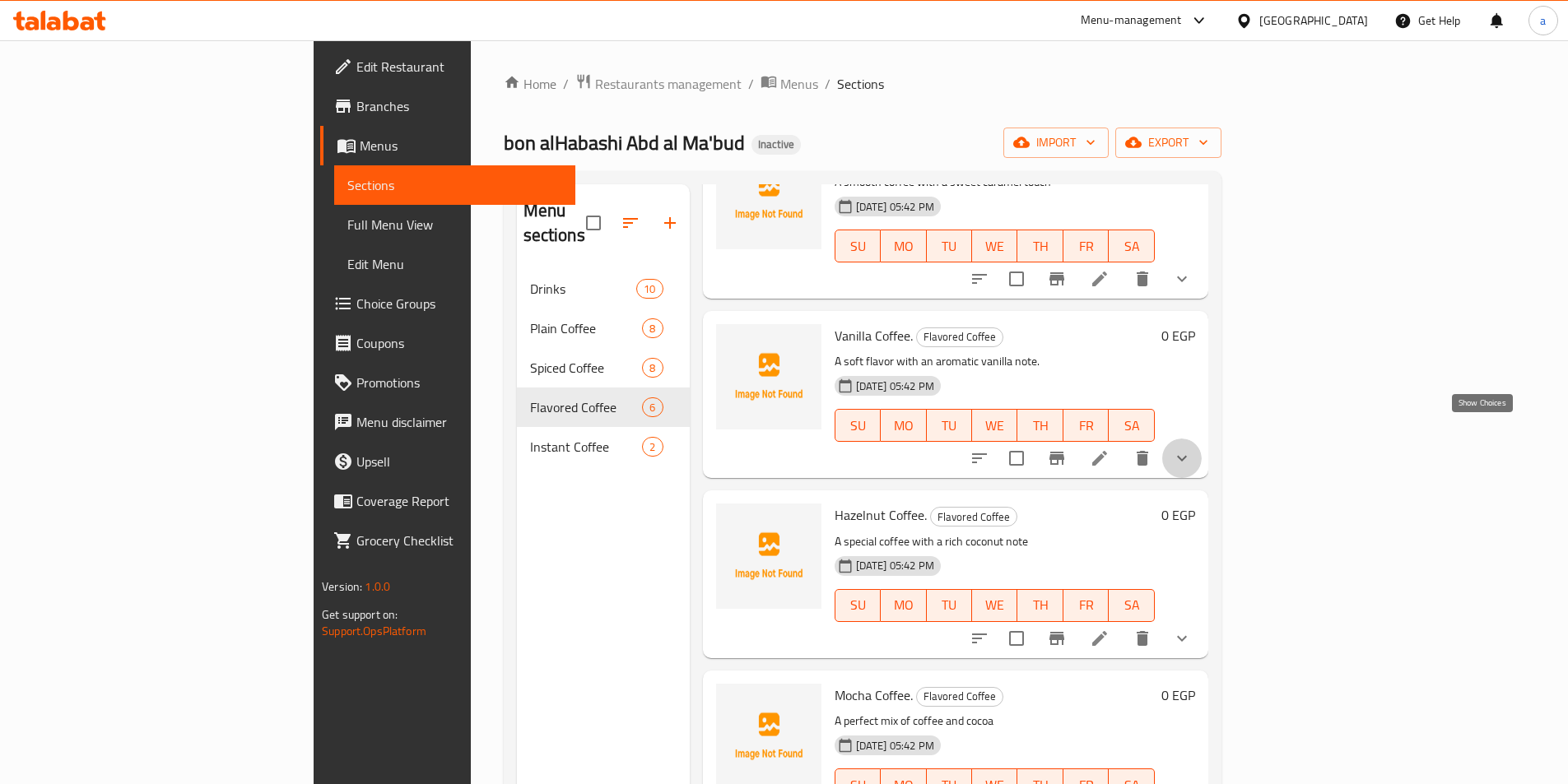
click at [1192, 448] on icon "show more" at bounding box center [1181, 458] width 19 height 19
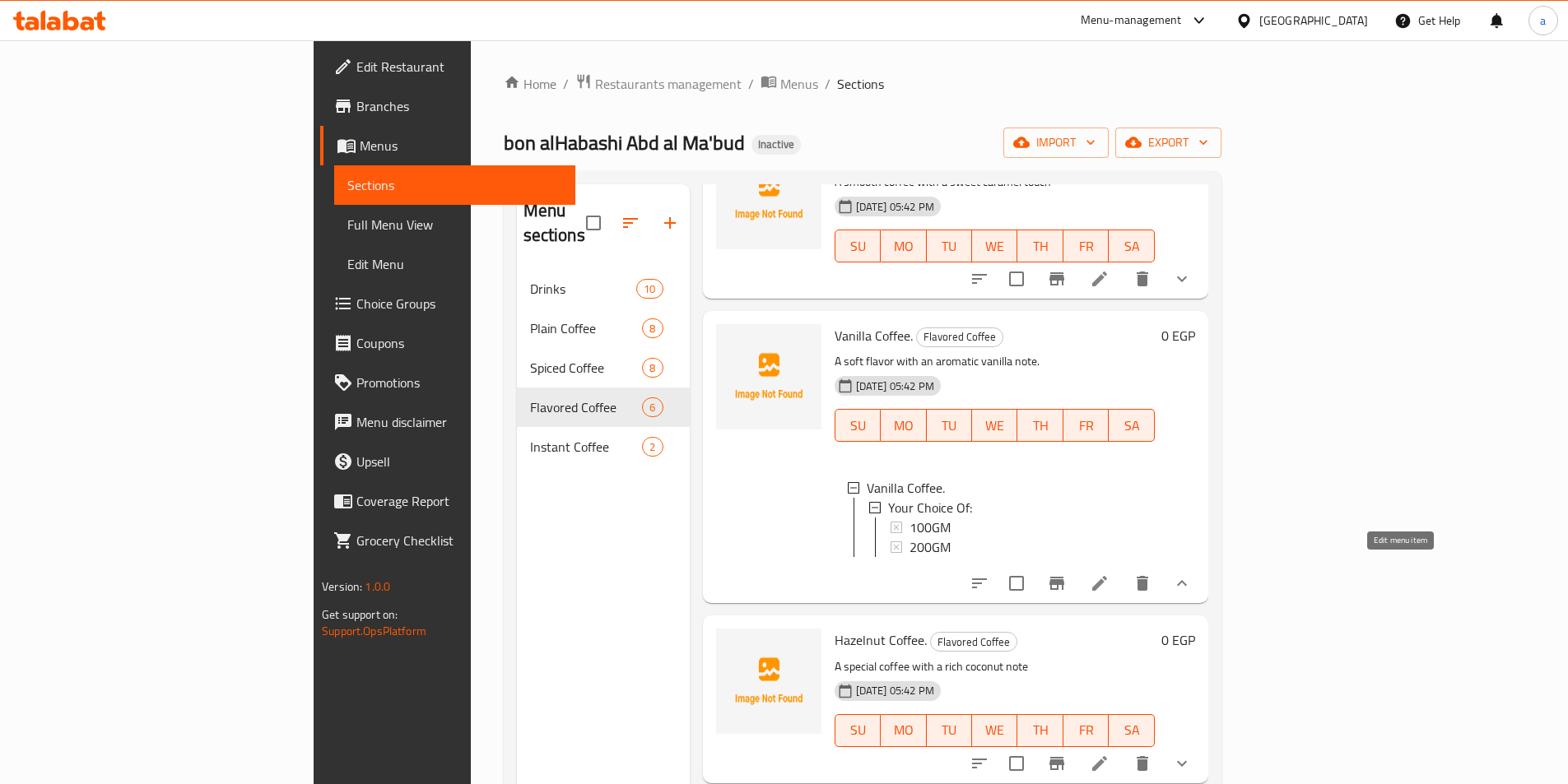
click at [1110, 574] on icon at bounding box center [1099, 582] width 19 height 19
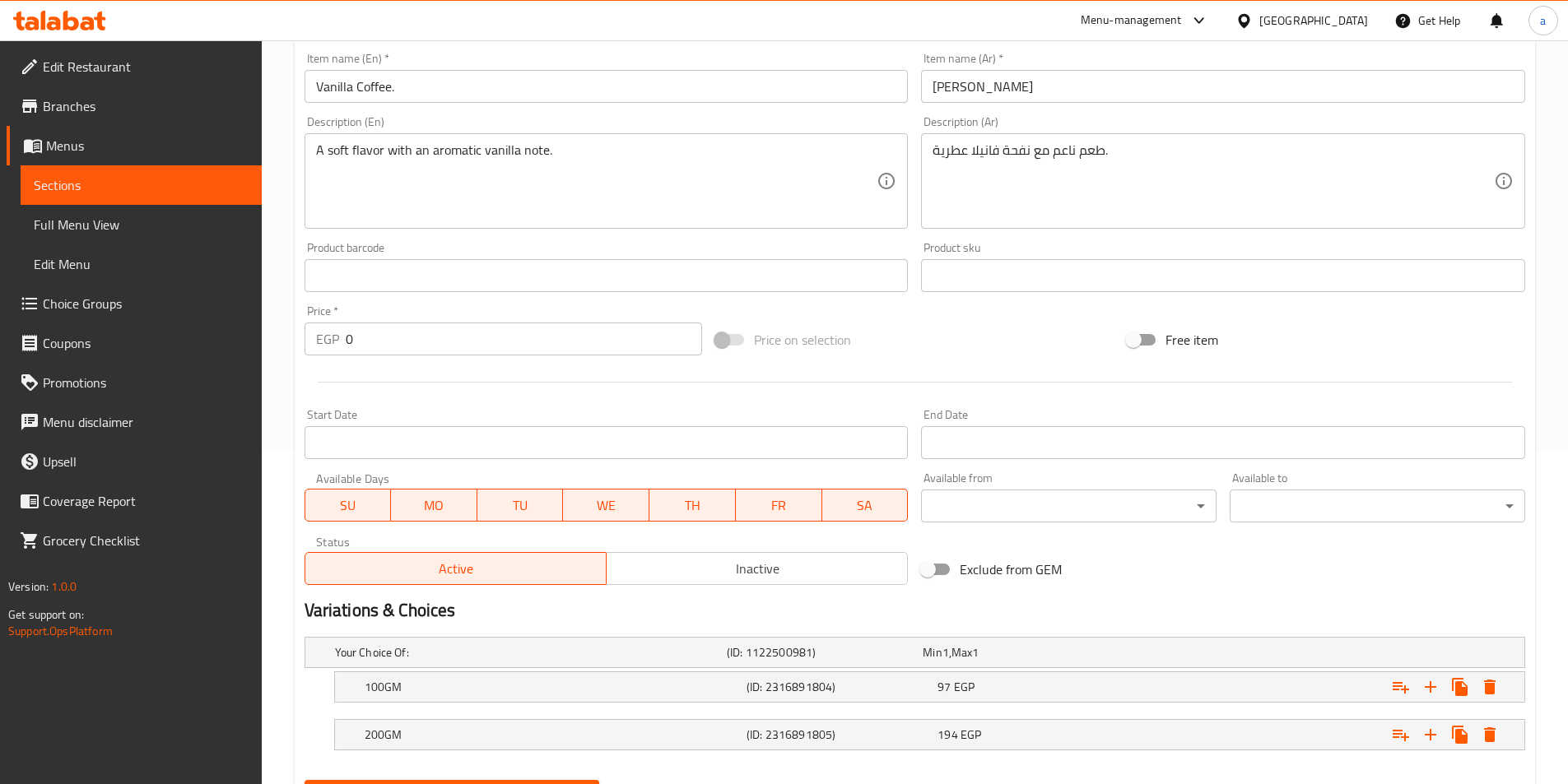
scroll to position [168, 0]
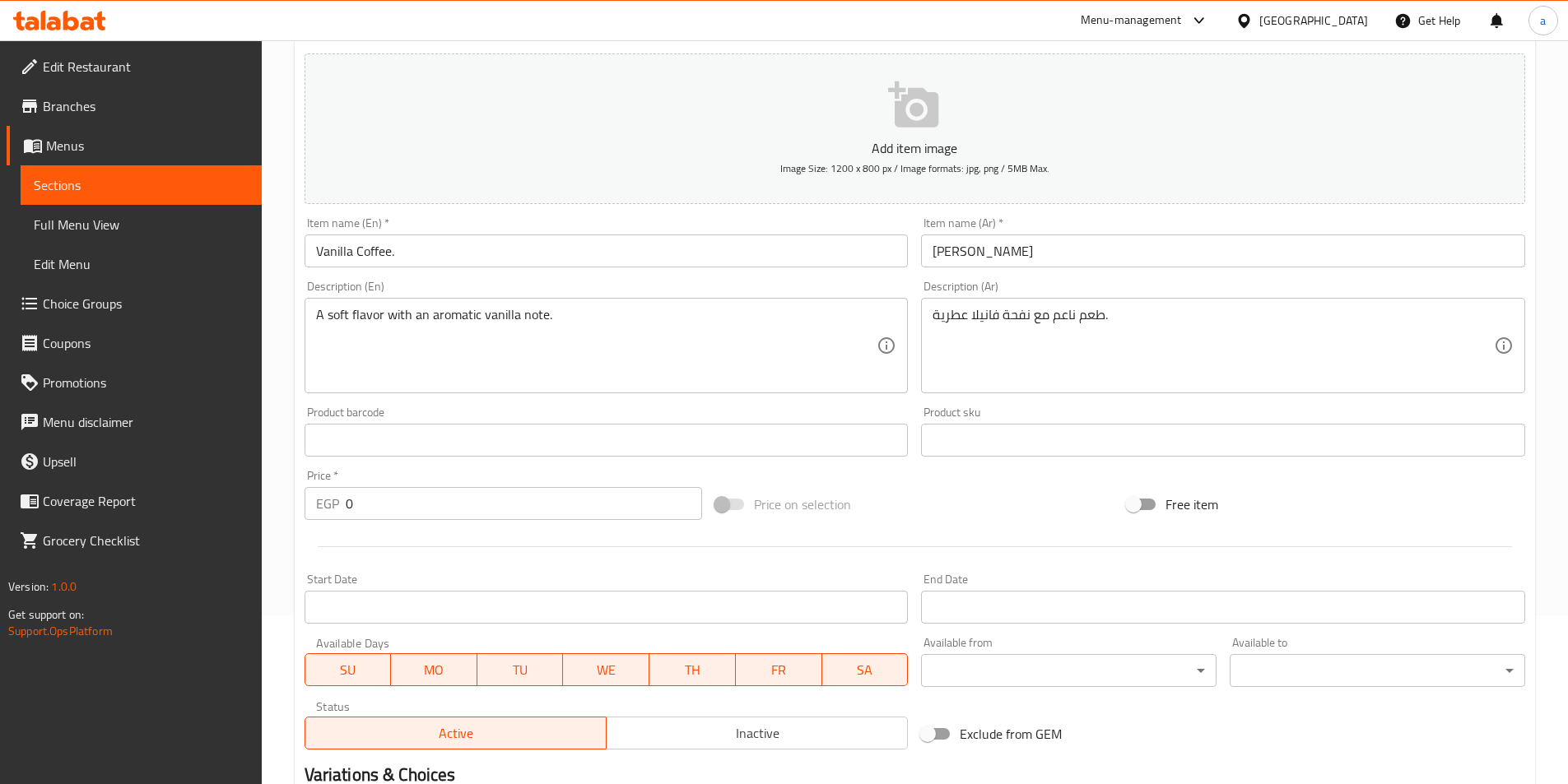
click at [91, 106] on span "Branches" at bounding box center [145, 105] width 206 height 19
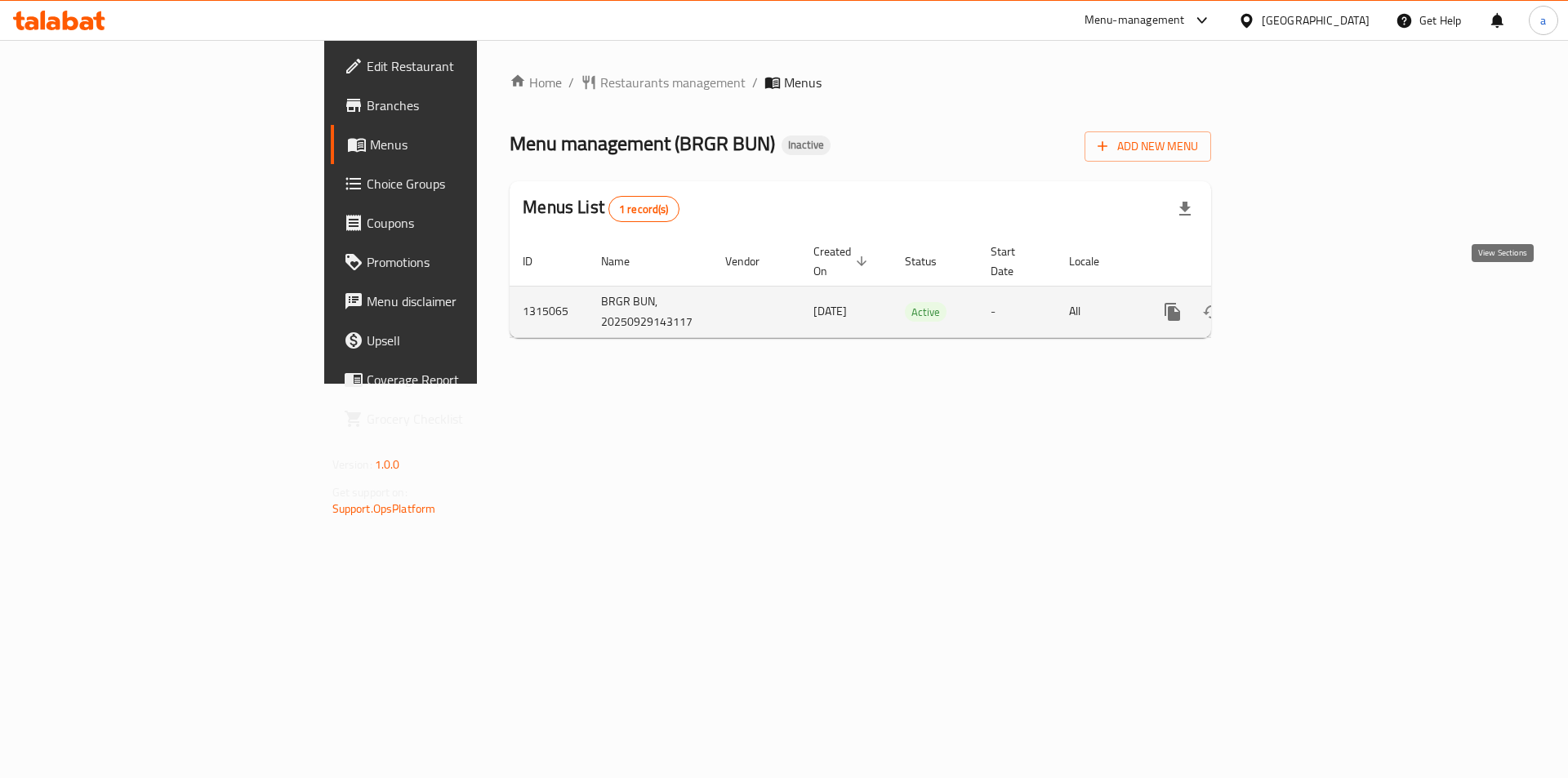
click at [1300, 302] on icon "enhanced table" at bounding box center [1290, 311] width 19 height 19
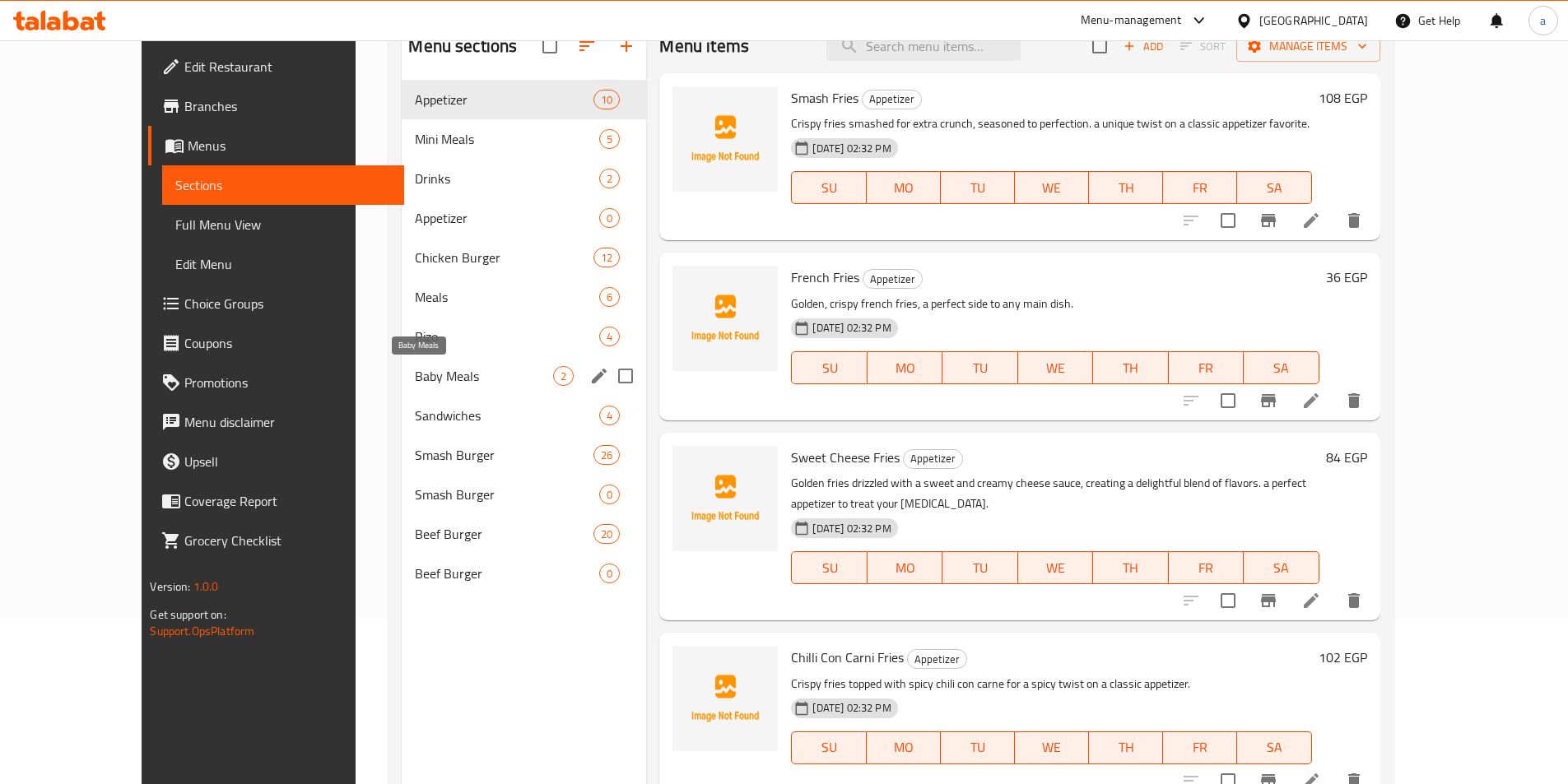
scroll to position [82, 0]
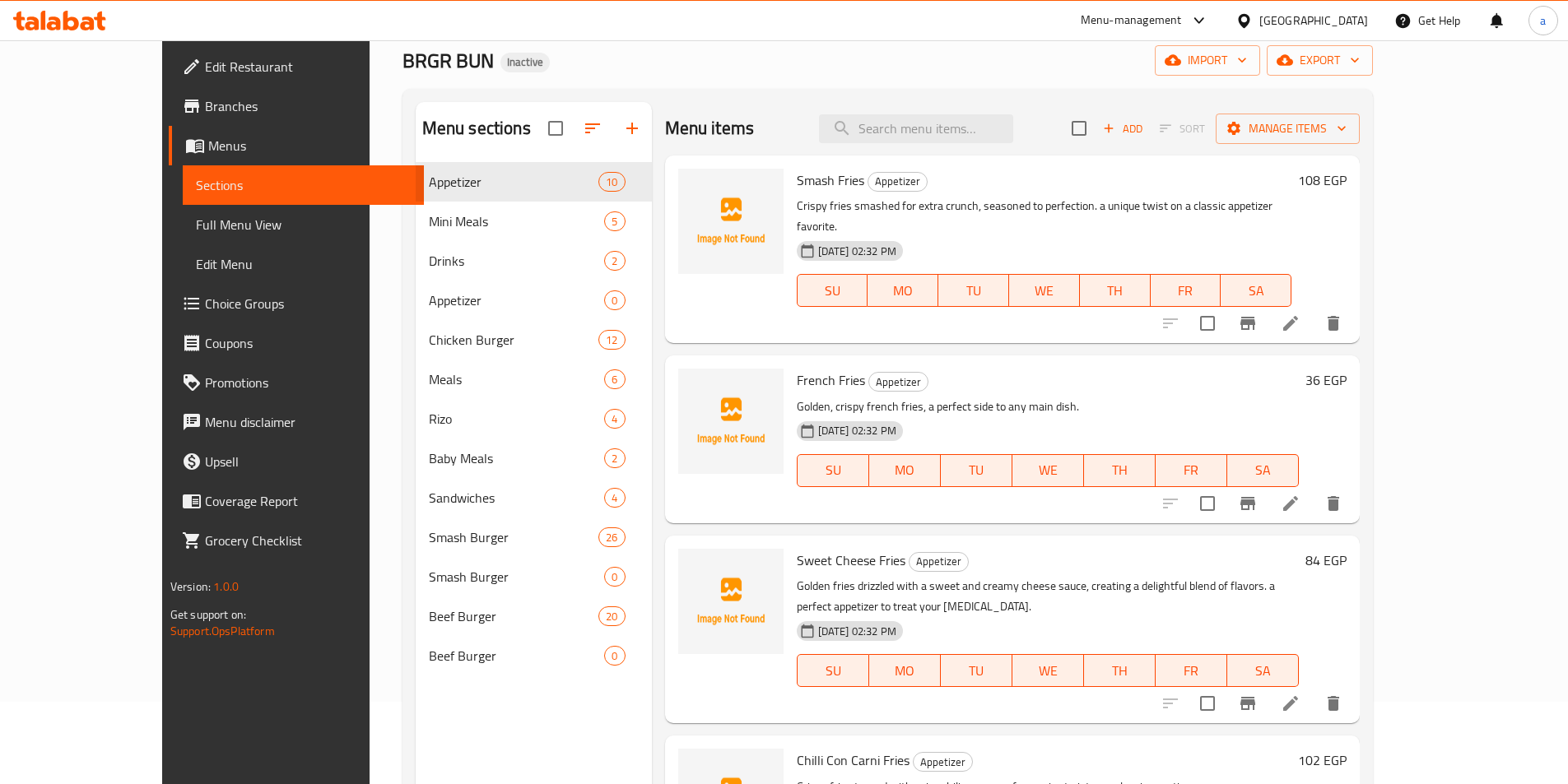
click at [205, 76] on span "Edit Restaurant" at bounding box center [308, 66] width 206 height 19
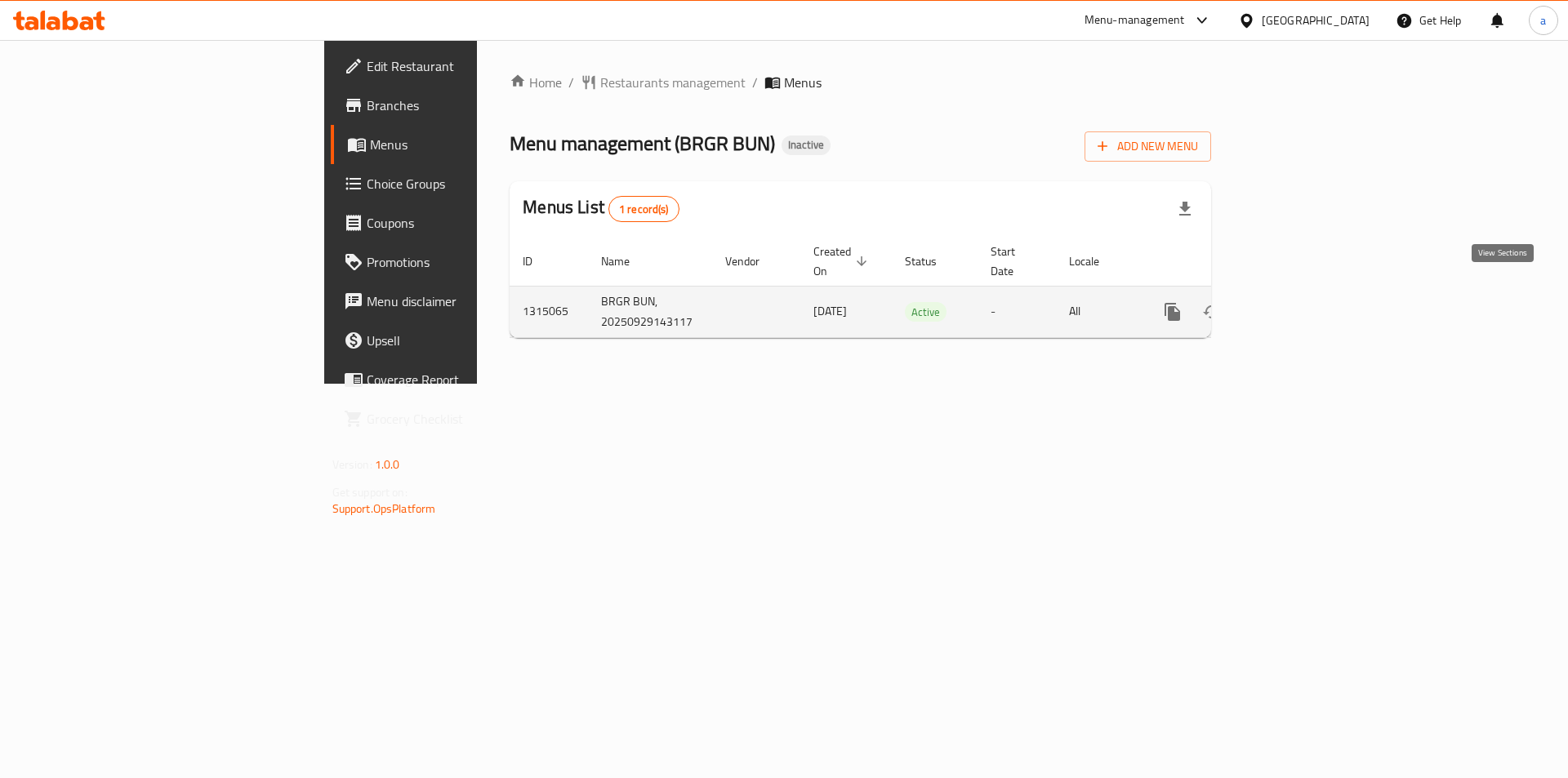
click at [1310, 293] on link "enhanced table" at bounding box center [1290, 312] width 39 height 39
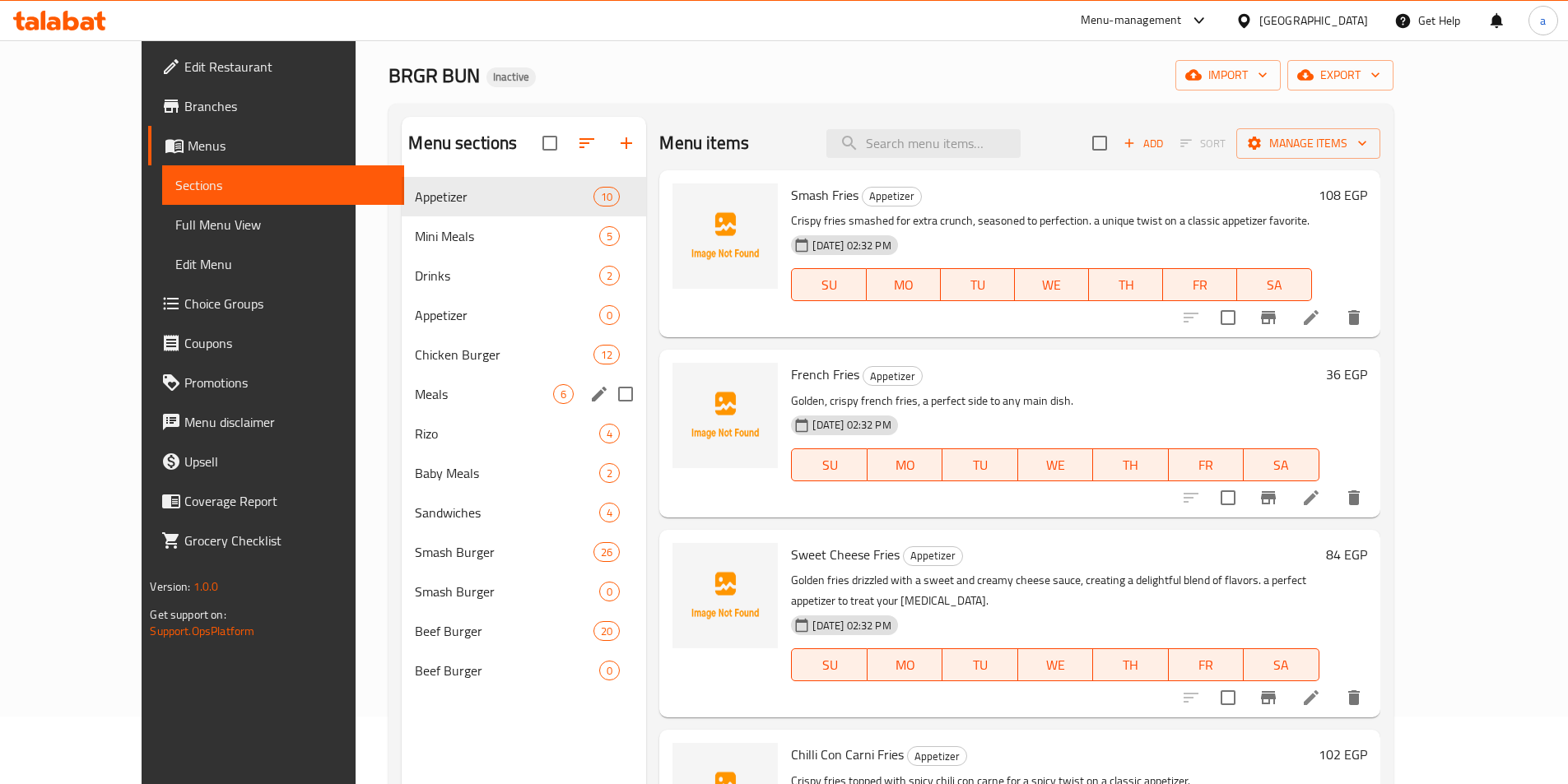
scroll to position [66, 0]
click at [609, 233] on input "Menu sections" at bounding box center [625, 238] width 34 height 34
checkbox input "true"
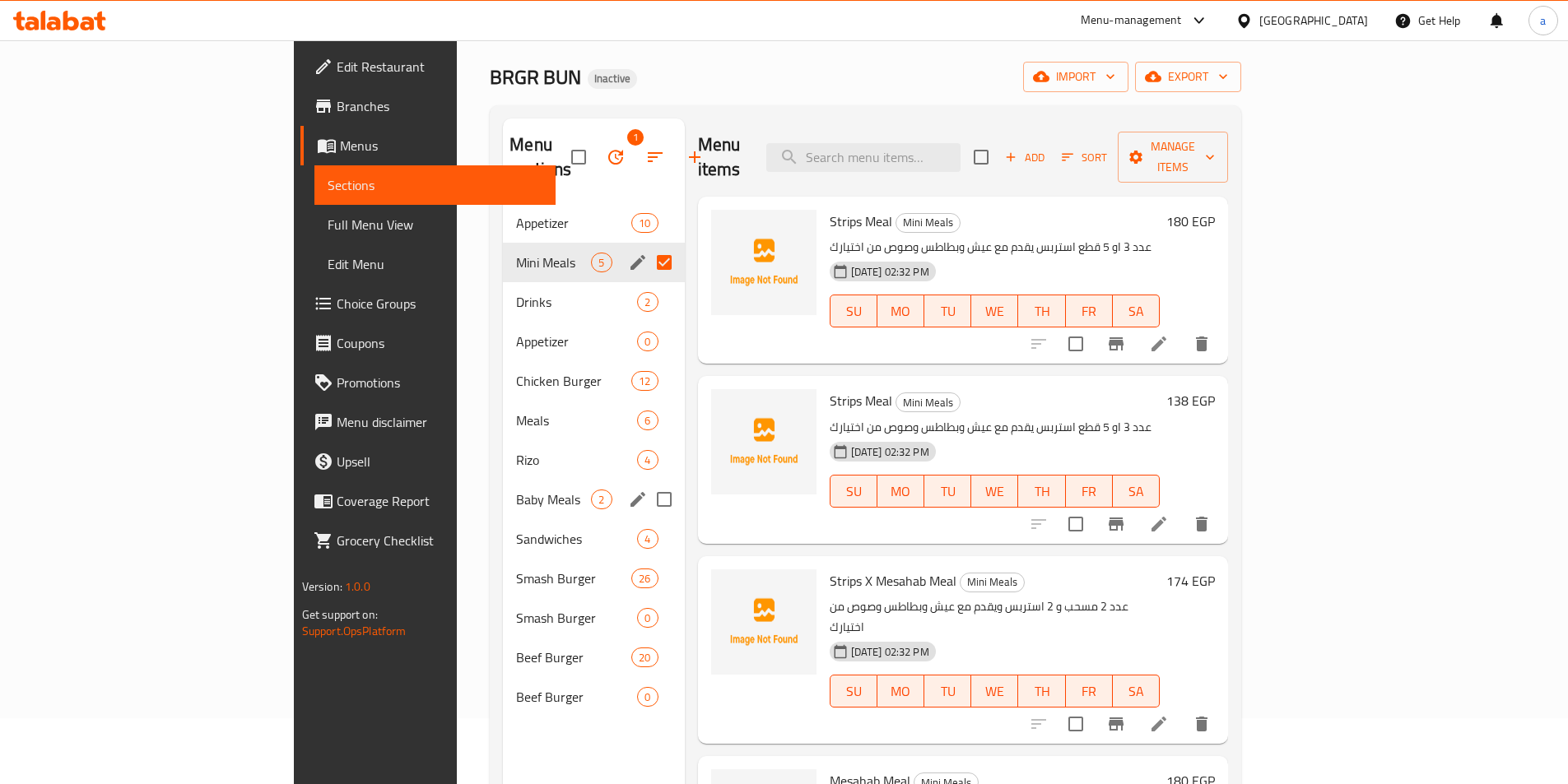
click at [648, 485] on input "Menu sections" at bounding box center [664, 499] width 34 height 34
checkbox input "true"
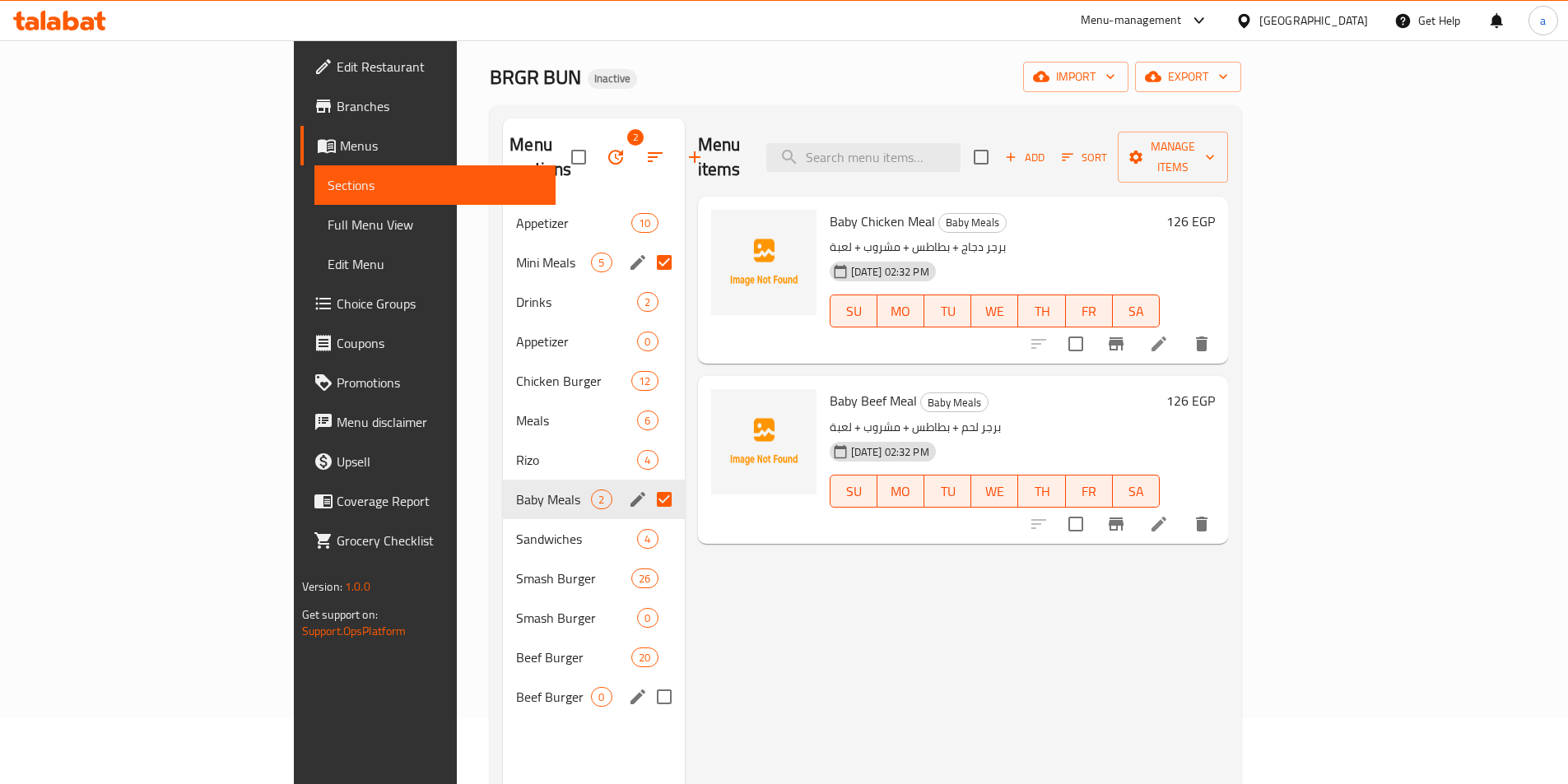
click at [648, 681] on input "Menu sections" at bounding box center [664, 696] width 34 height 34
checkbox input "true"
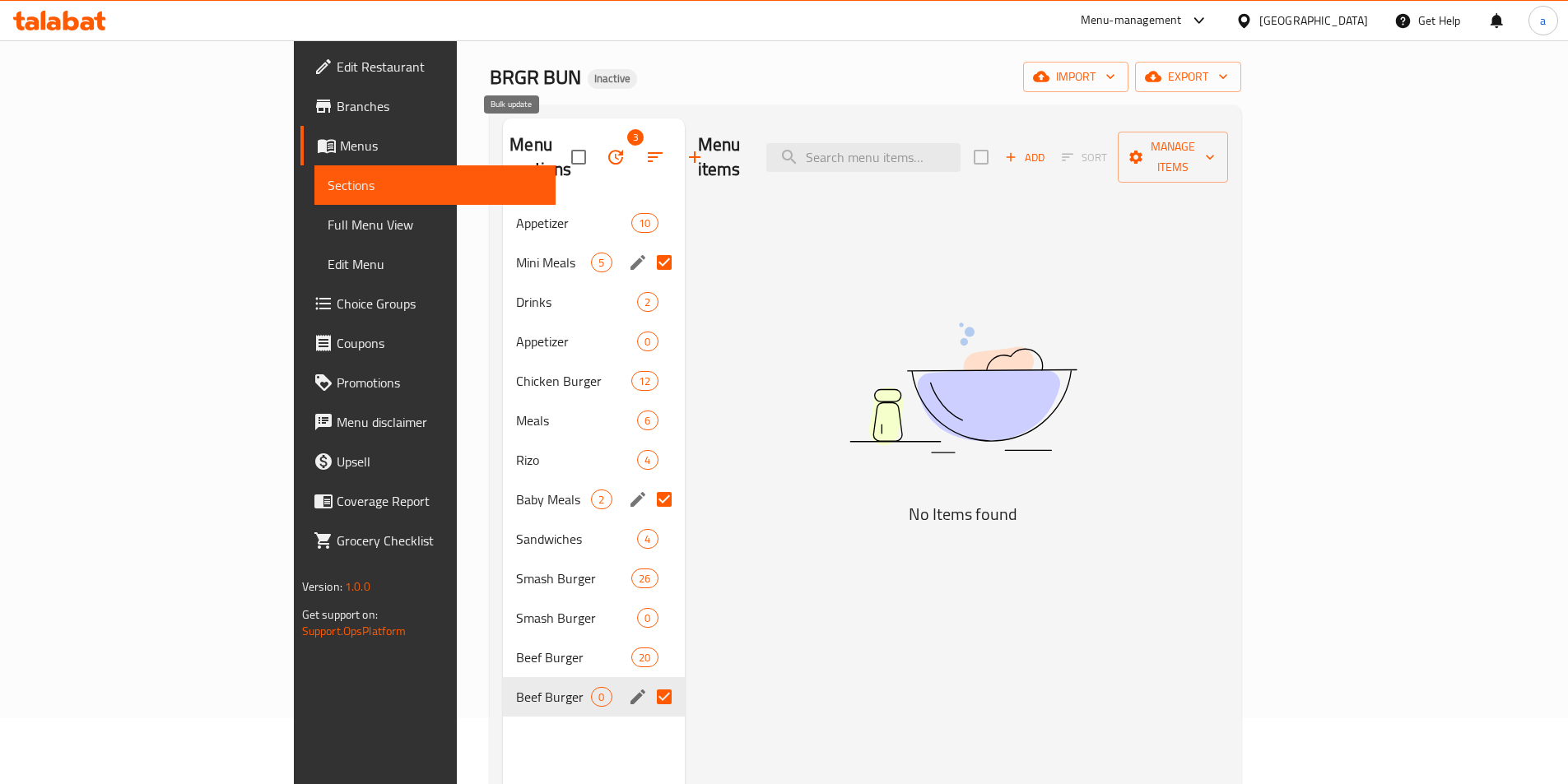
click at [606, 147] on icon "button" at bounding box center [615, 156] width 19 height 19
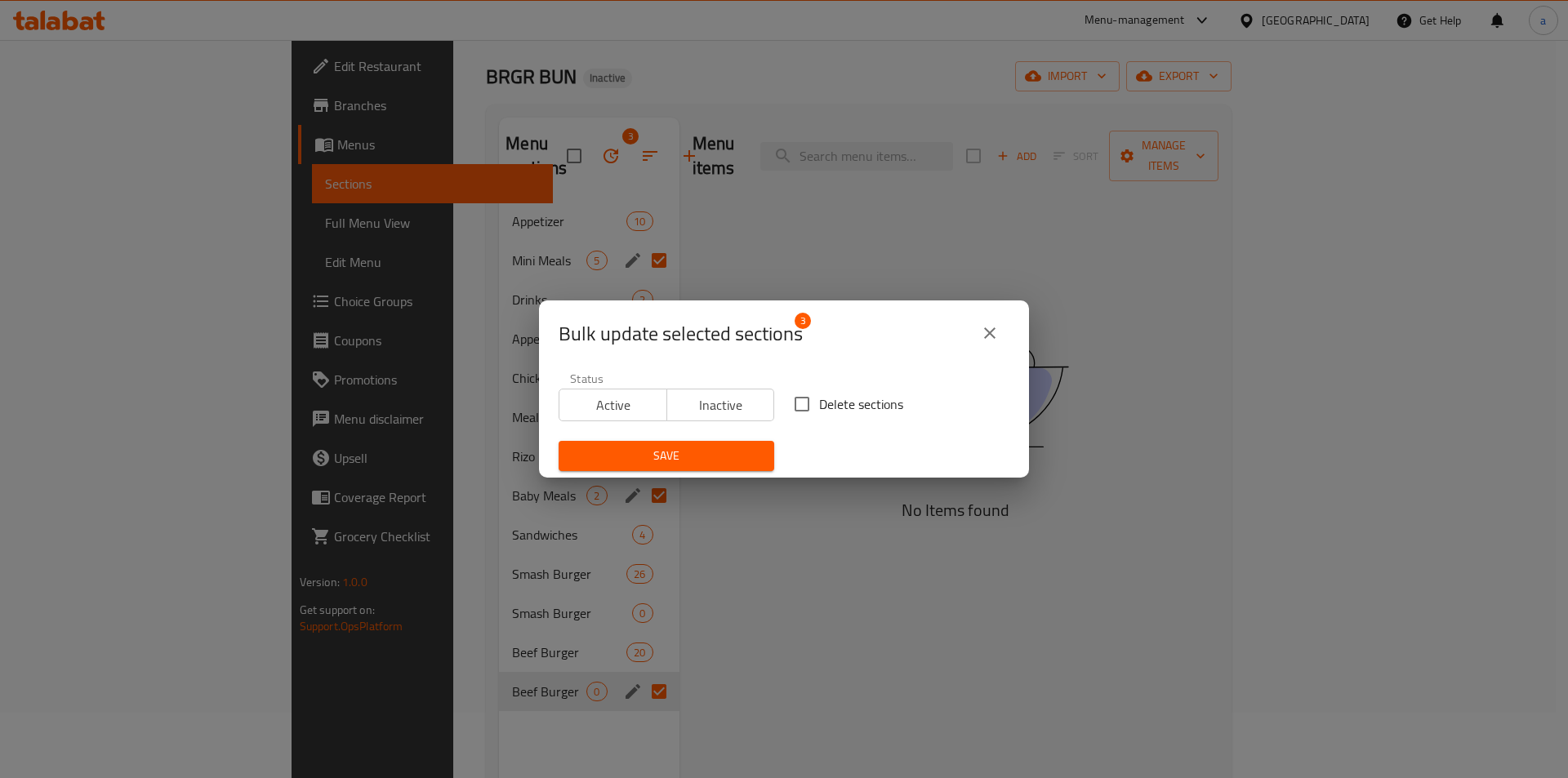
click at [798, 406] on input "Delete sections" at bounding box center [801, 404] width 34 height 34
checkbox input "true"
click at [709, 456] on span "Save" at bounding box center [666, 456] width 189 height 20
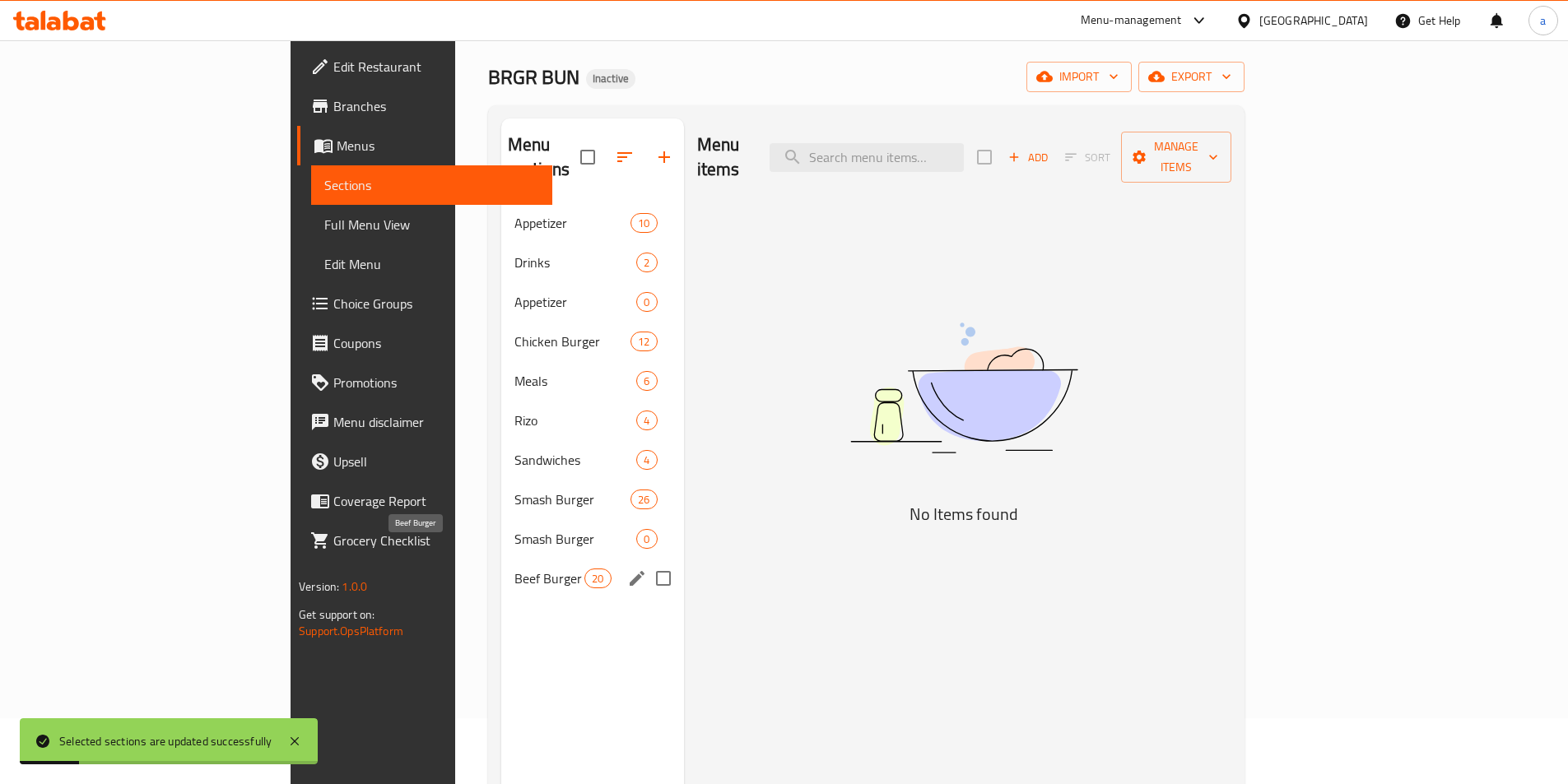
click at [514, 569] on span "Beef Burger" at bounding box center [549, 578] width 70 height 19
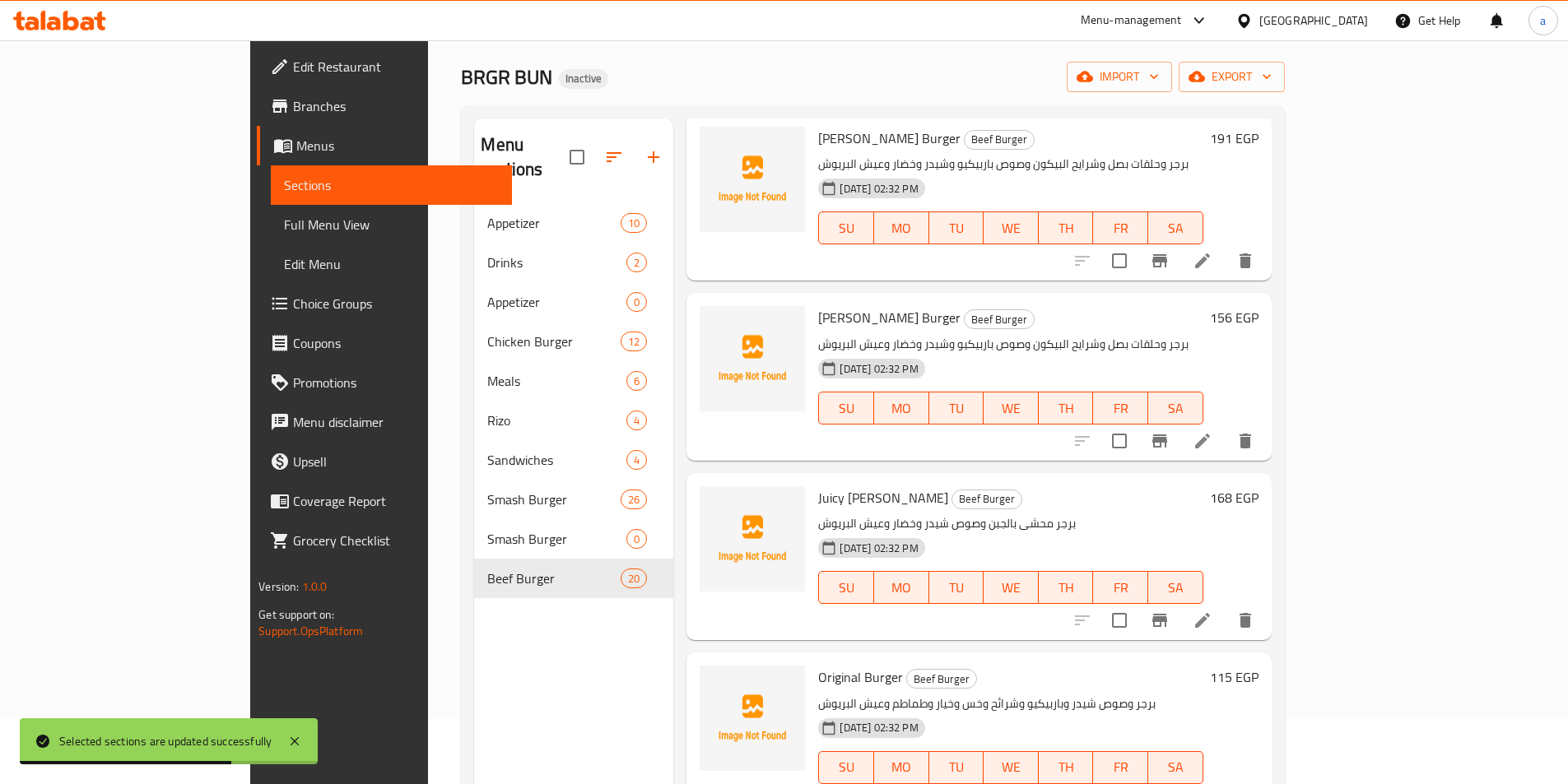
scroll to position [165, 0]
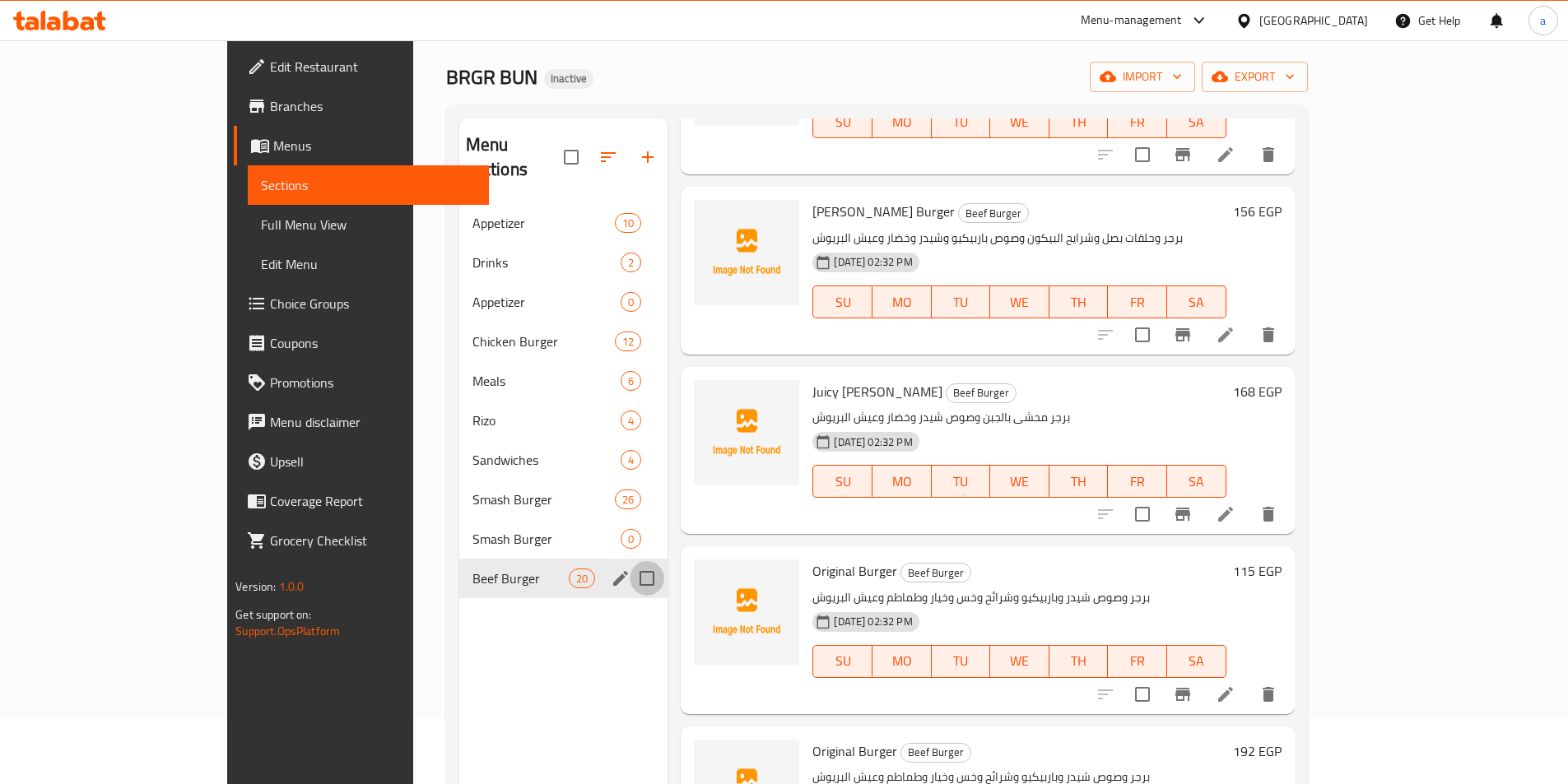
click at [630, 561] on input "Menu sections" at bounding box center [647, 578] width 34 height 34
checkbox input "true"
click at [562, 147] on icon "button" at bounding box center [572, 156] width 19 height 19
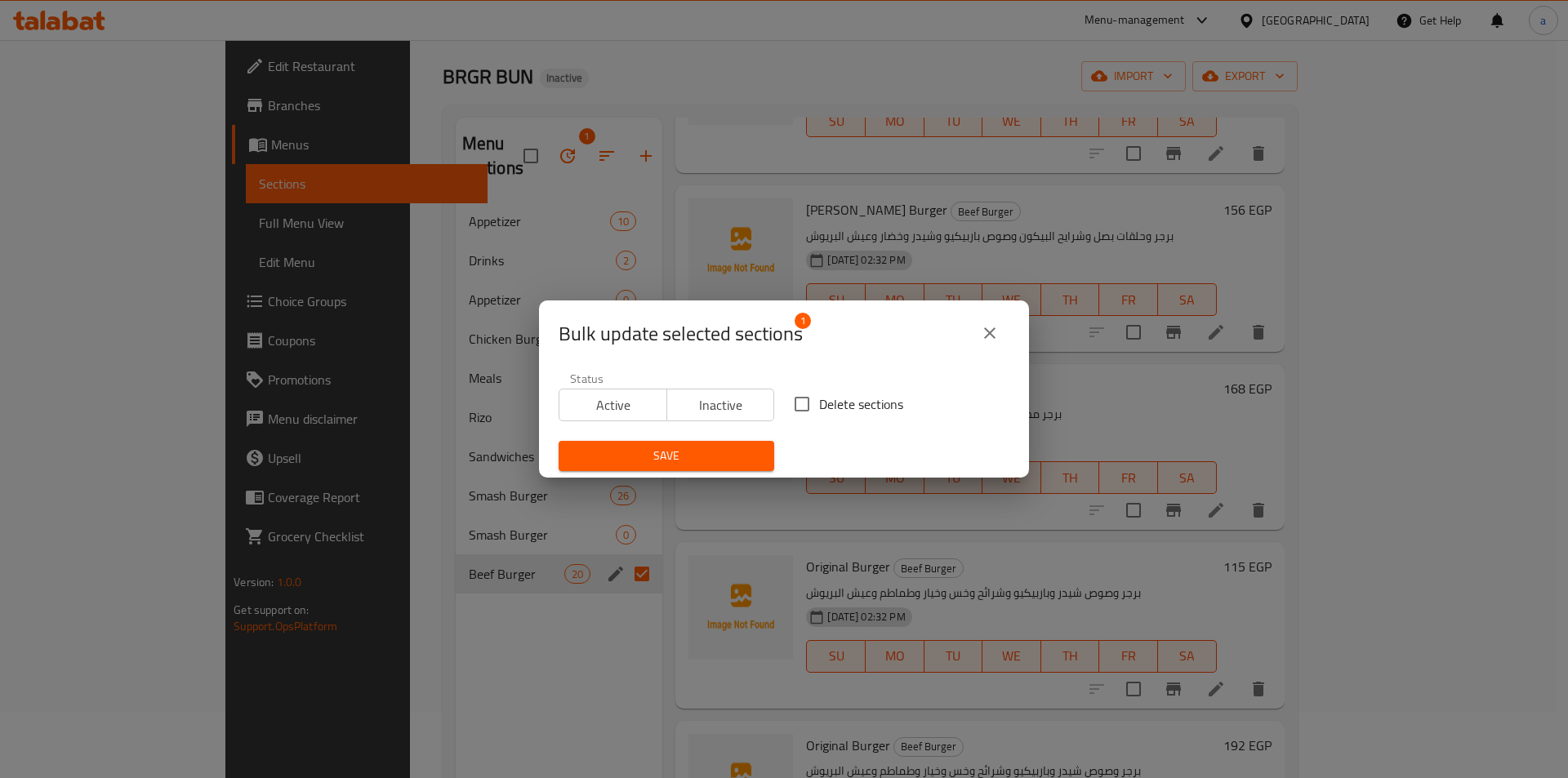
click at [797, 400] on input "Delete sections" at bounding box center [801, 404] width 34 height 34
checkbox input "true"
click at [731, 451] on span "Save" at bounding box center [666, 456] width 189 height 20
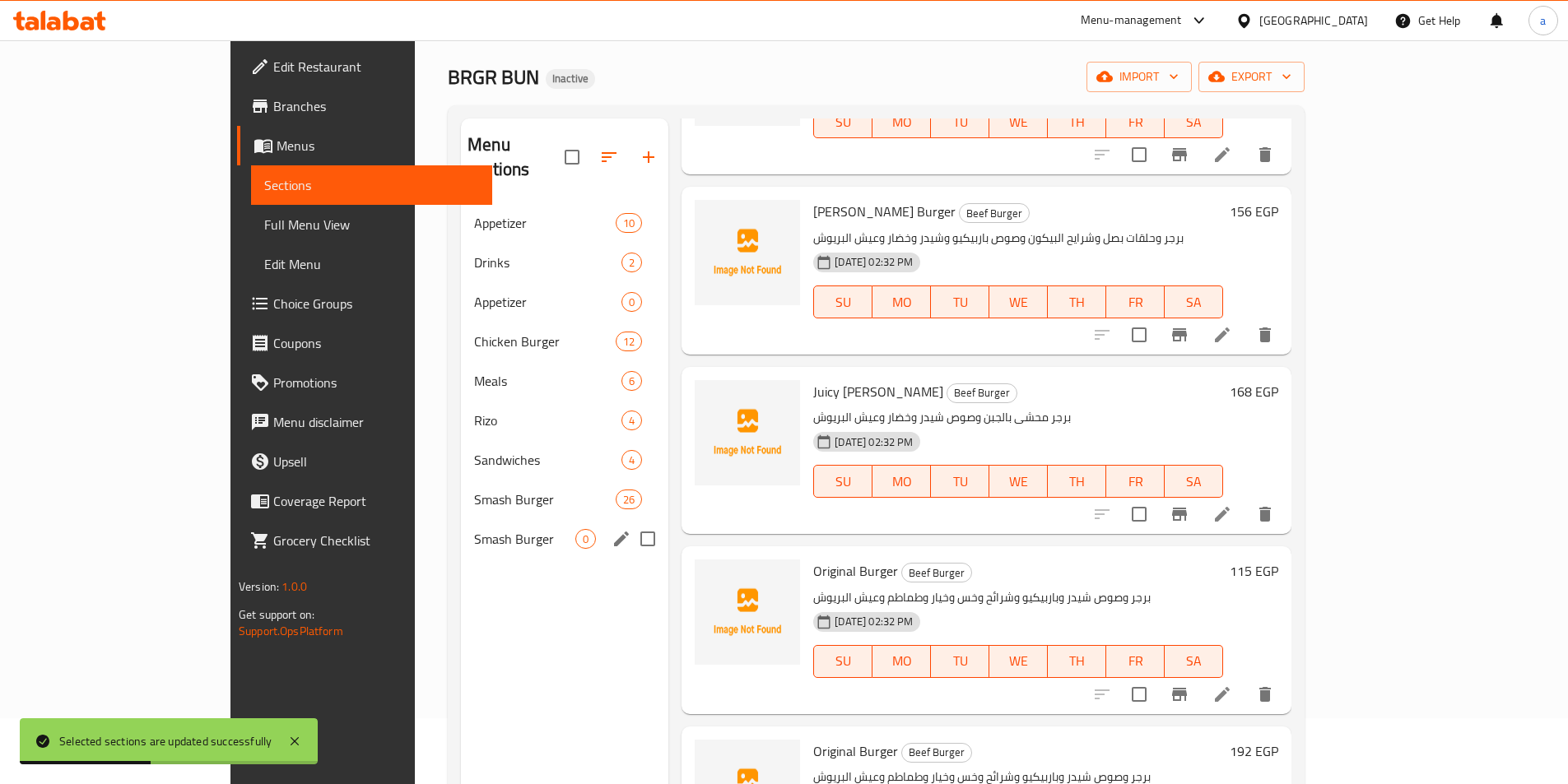
click at [631, 521] on input "Menu sections" at bounding box center [648, 538] width 34 height 34
checkbox input "true"
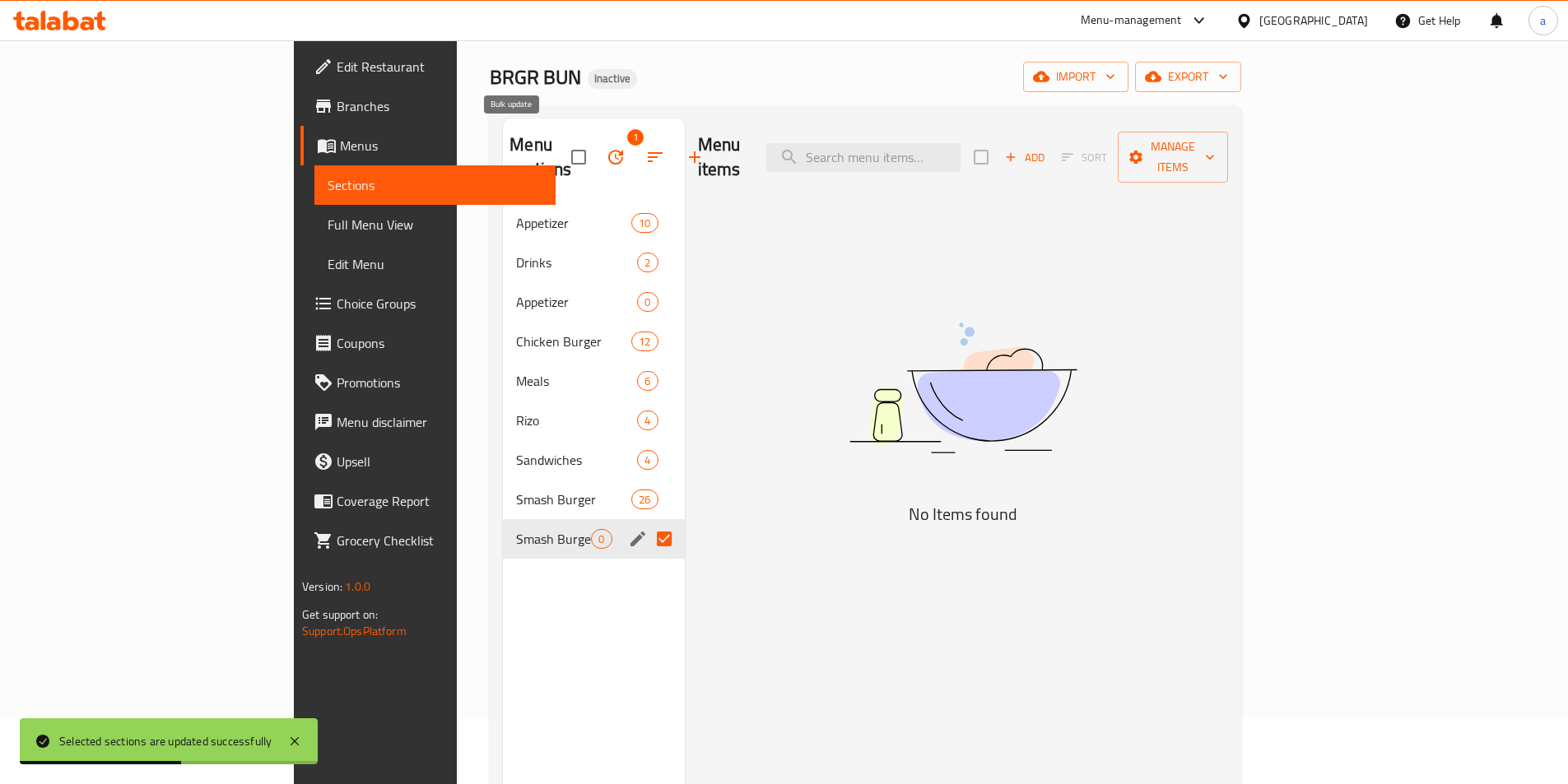
click at [596, 139] on button "button" at bounding box center [615, 157] width 40 height 40
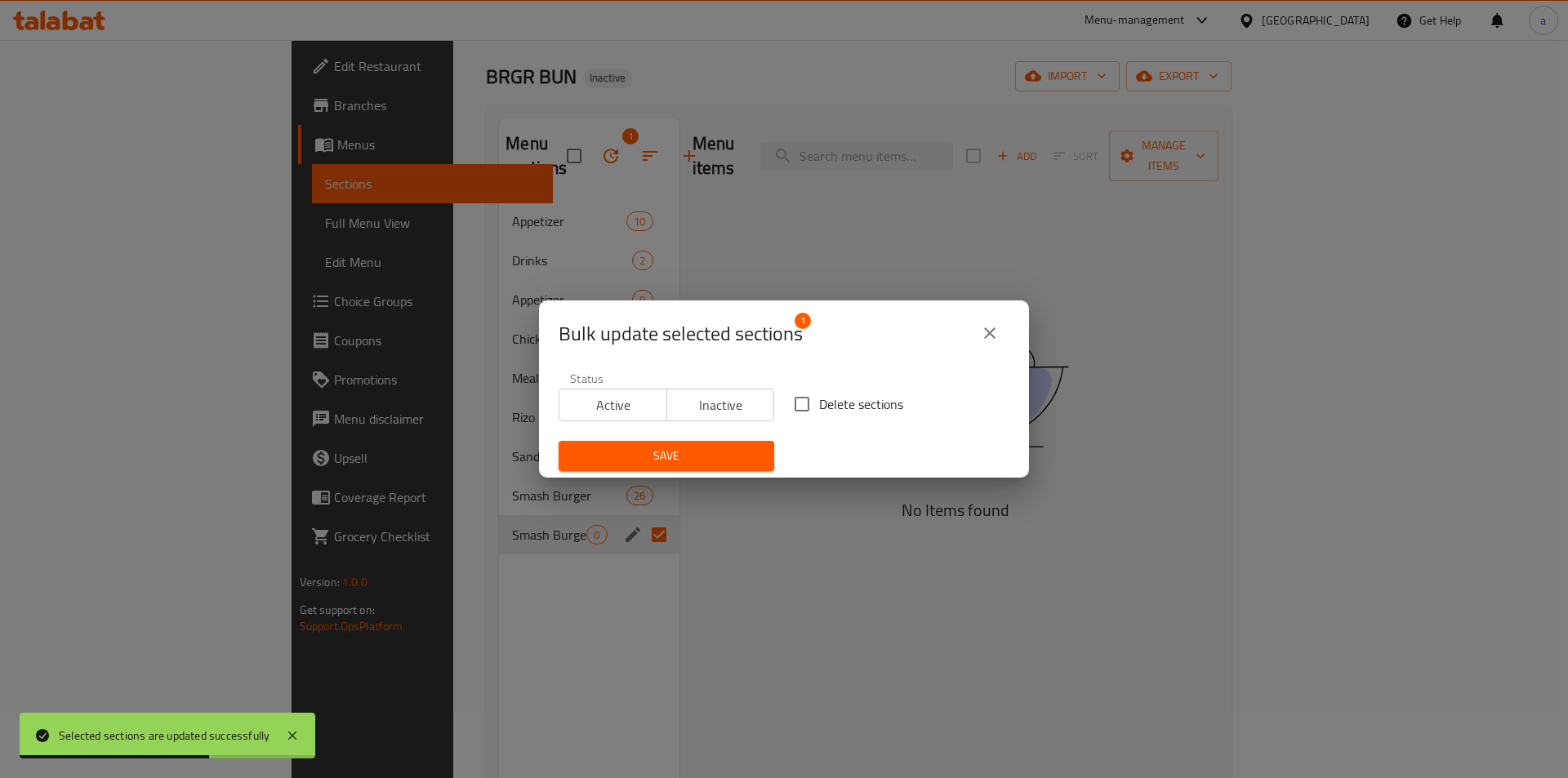
click at [798, 405] on input "Delete sections" at bounding box center [801, 404] width 34 height 34
checkbox input "true"
click at [733, 439] on div "Save" at bounding box center [666, 456] width 235 height 50
click at [725, 453] on span "Save" at bounding box center [666, 456] width 189 height 20
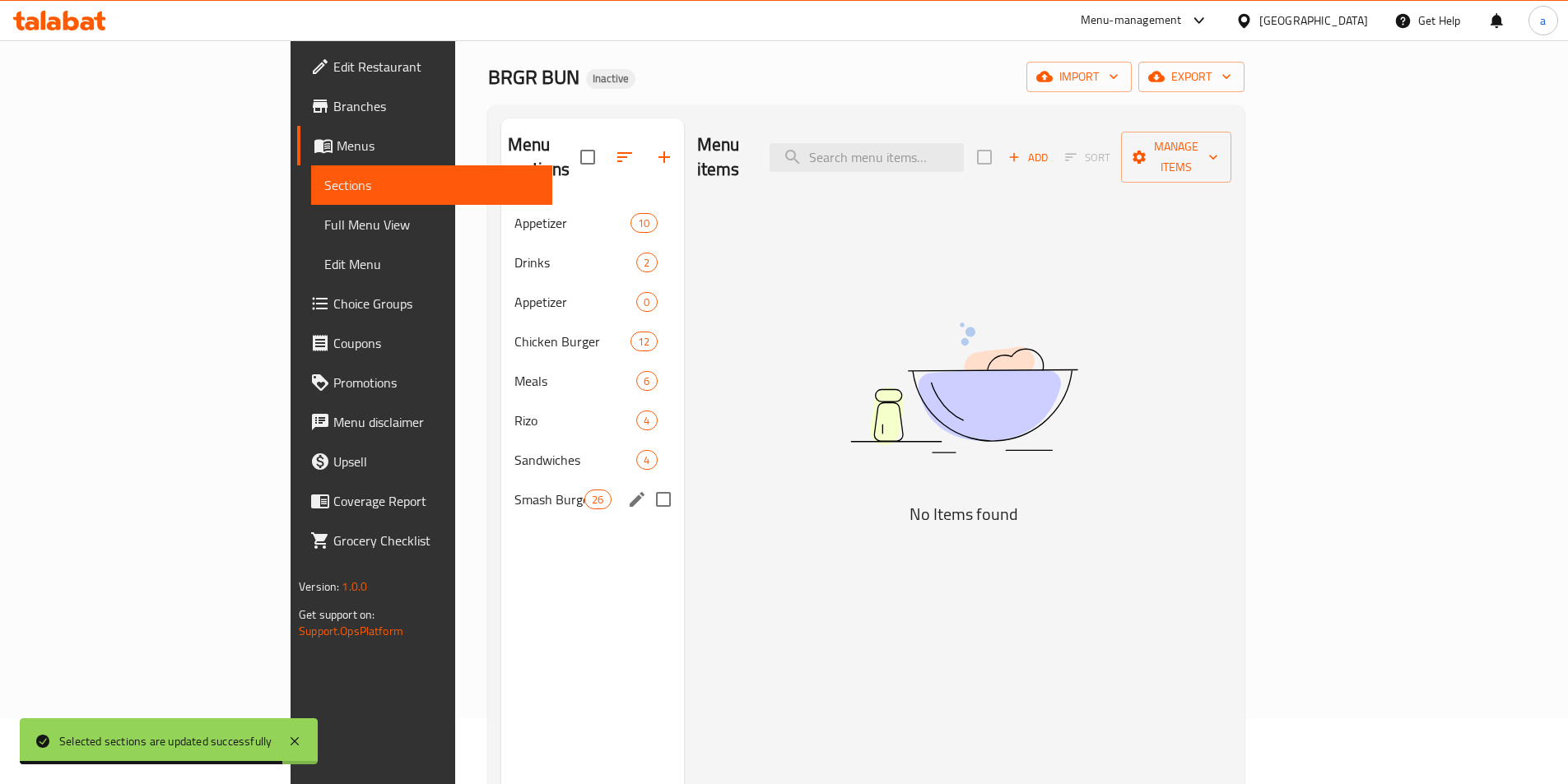
click at [514, 490] on span "Smash Burger" at bounding box center [549, 499] width 70 height 19
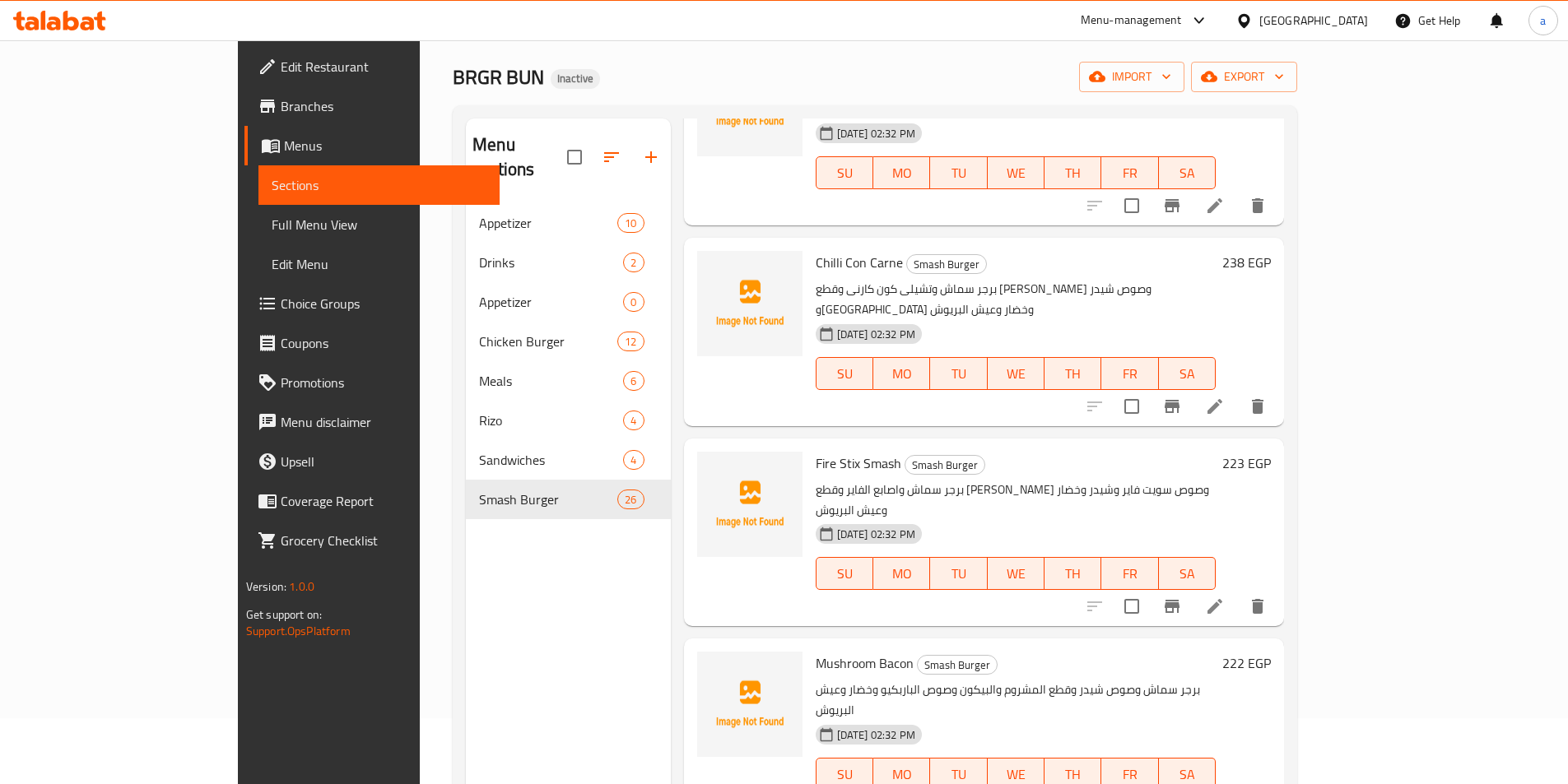
scroll to position [1646, 0]
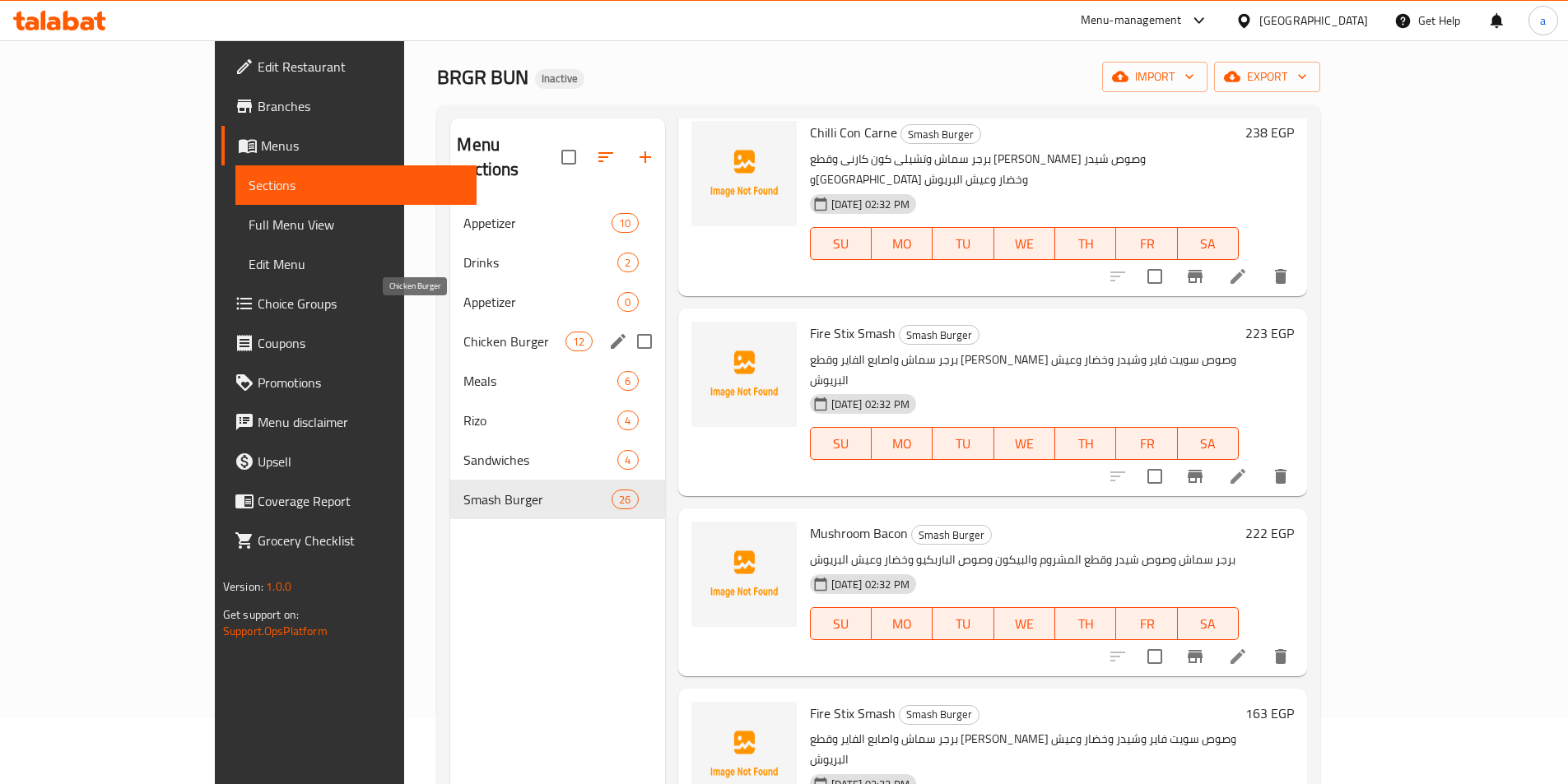
click at [474, 332] on span "Chicken Burger" at bounding box center [514, 341] width 102 height 19
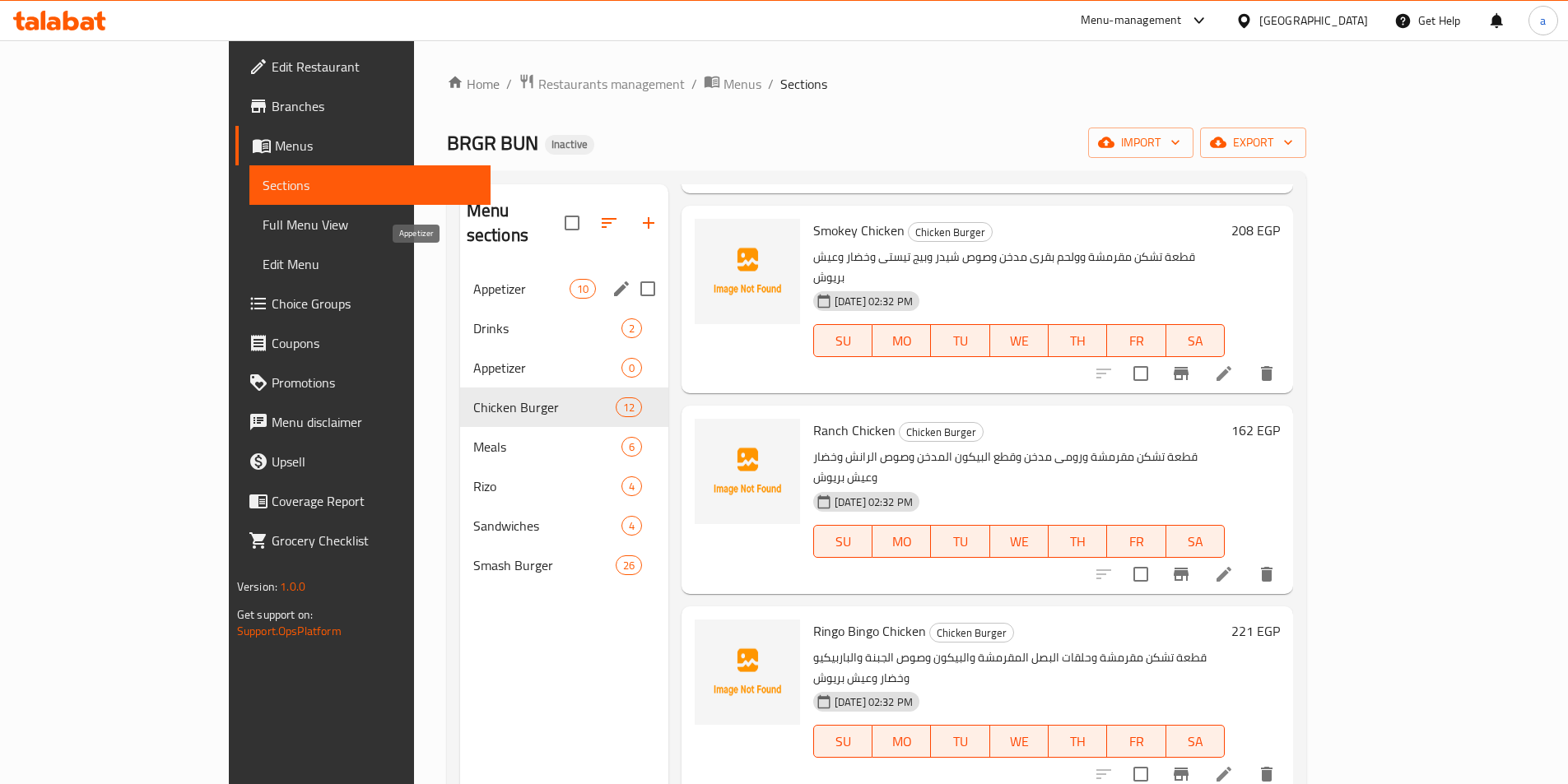
click at [474, 279] on span "Appetizer" at bounding box center [522, 288] width 96 height 19
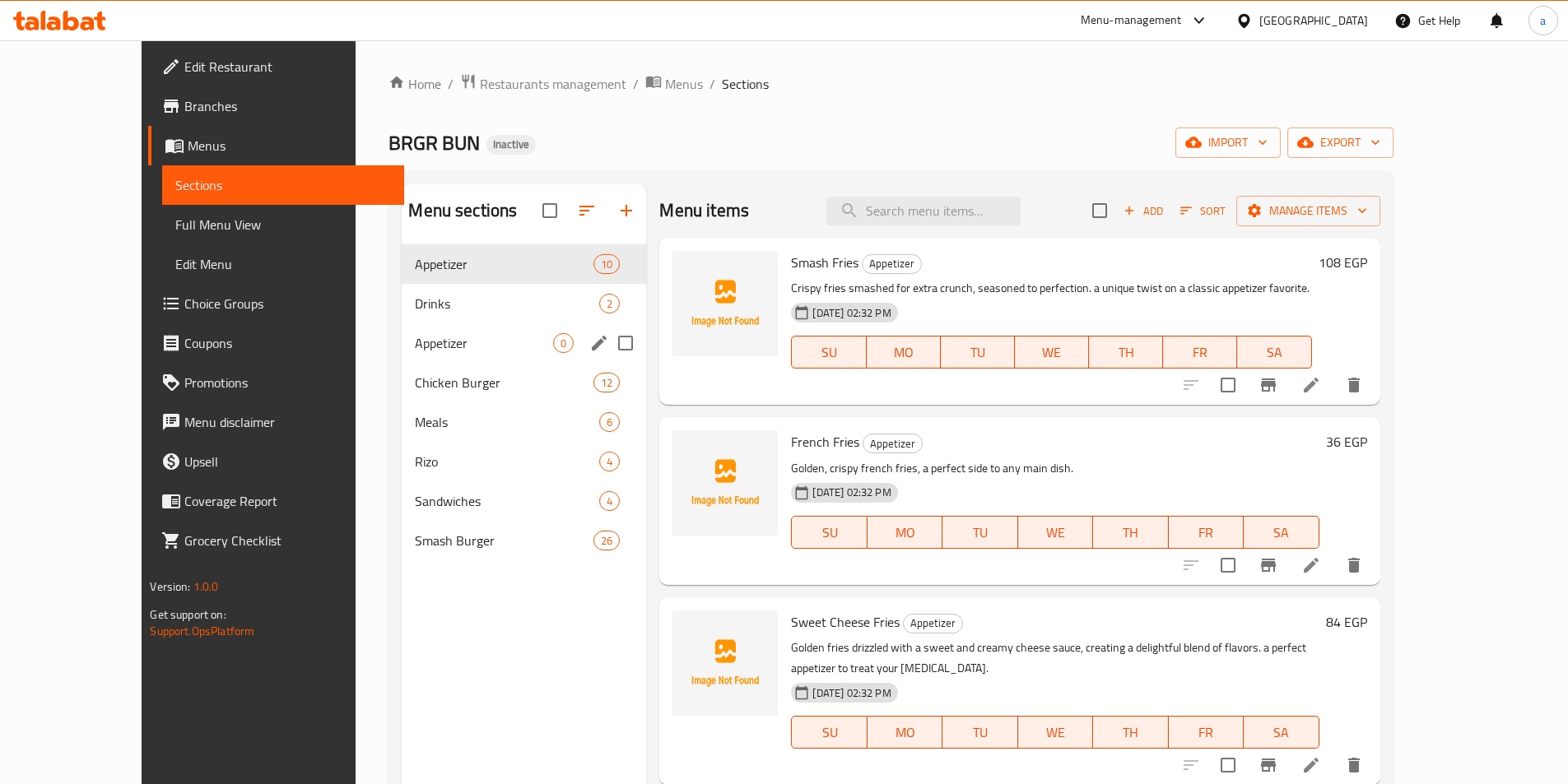
drag, startPoint x: 609, startPoint y: 350, endPoint x: 599, endPoint y: 344, distance: 11.7
click at [609, 344] on input "Menu sections" at bounding box center [625, 342] width 34 height 34
checkbox input "true"
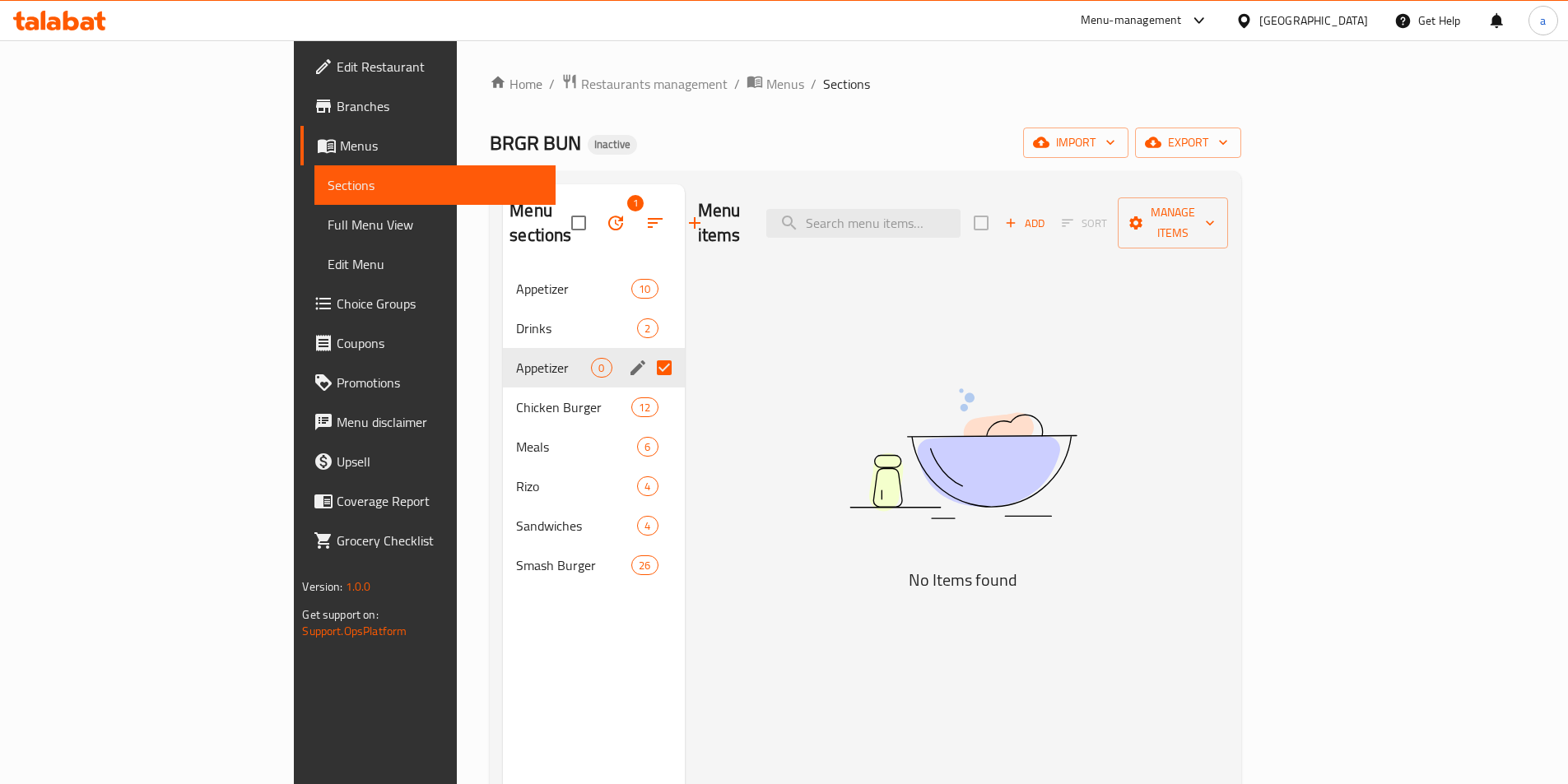
click at [596, 214] on button "button" at bounding box center [615, 223] width 40 height 40
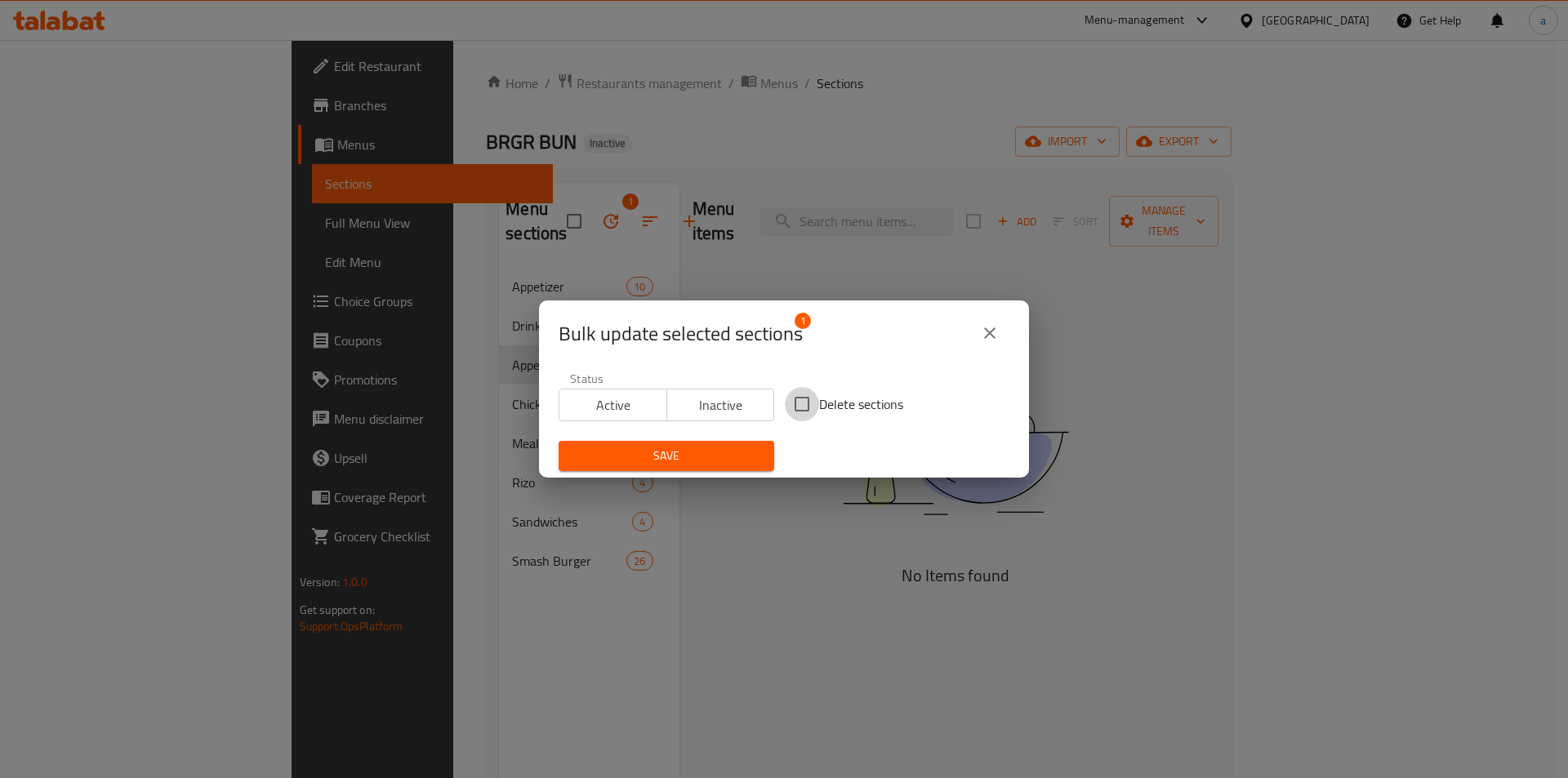
click at [794, 410] on input "Delete sections" at bounding box center [801, 404] width 34 height 34
checkbox input "true"
click at [745, 453] on span "Save" at bounding box center [666, 456] width 189 height 20
